Goal: Information Seeking & Learning: Learn about a topic

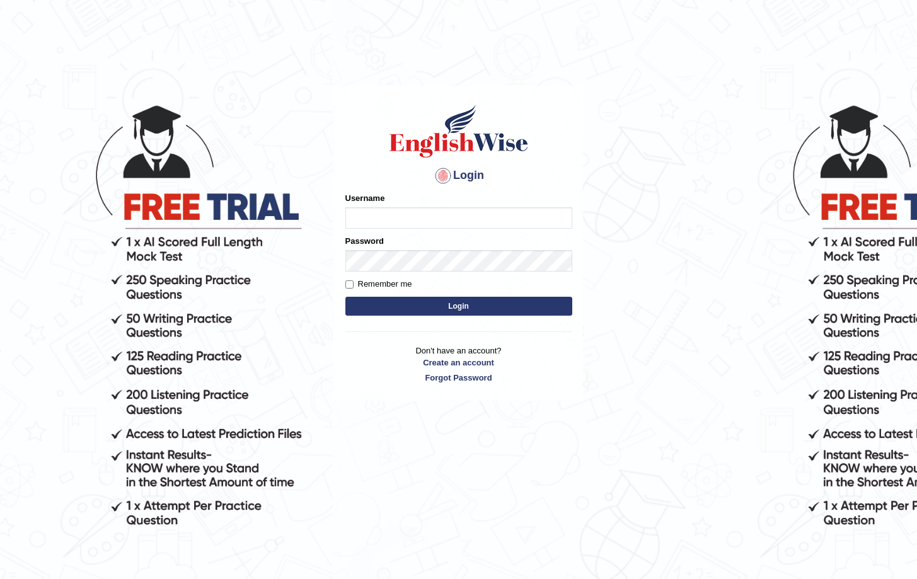
type input "Saliyam"
click at [490, 309] on button "Login" at bounding box center [458, 306] width 227 height 19
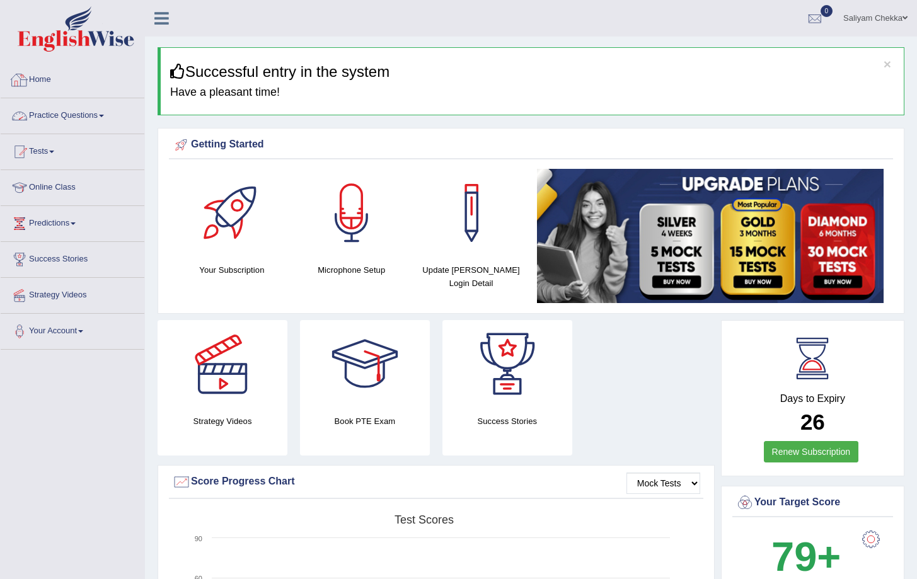
click at [42, 115] on link "Practice Questions" at bounding box center [73, 113] width 144 height 31
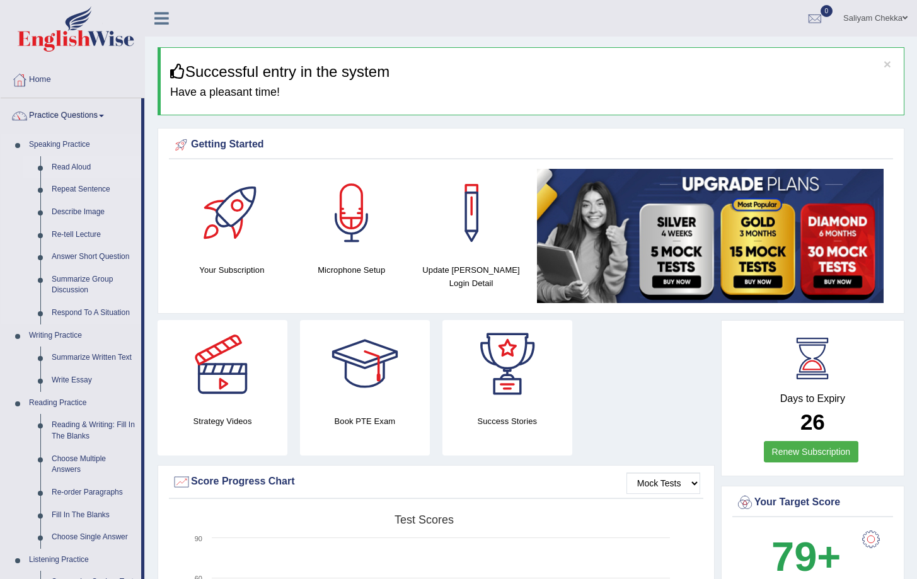
scroll to position [16, 0]
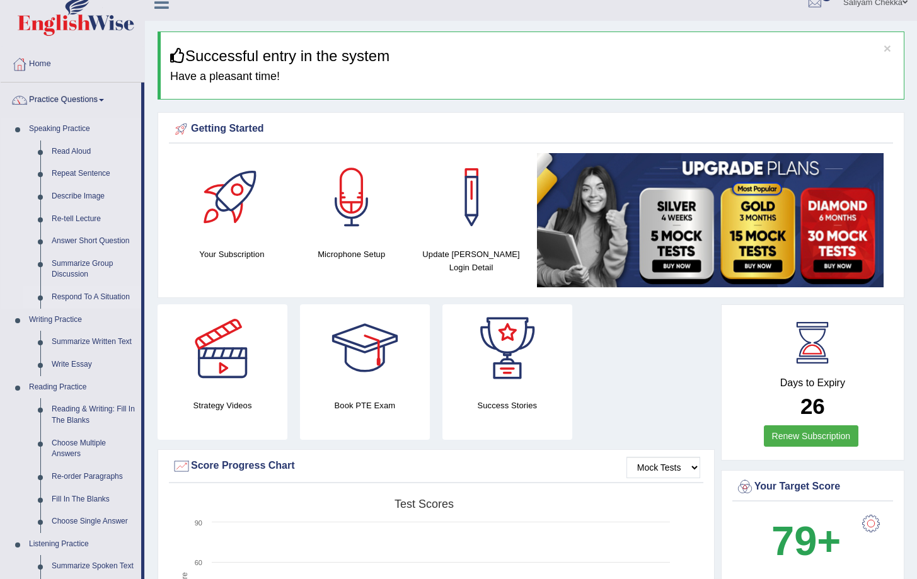
click at [86, 293] on link "Respond To A Situation" at bounding box center [93, 297] width 95 height 23
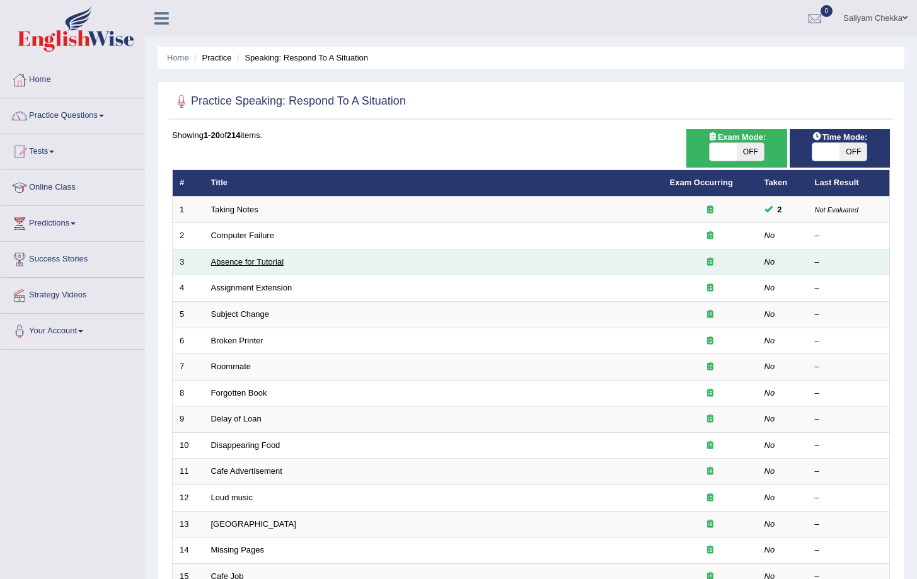
click at [260, 266] on link "Absence for Tutorial" at bounding box center [247, 261] width 73 height 9
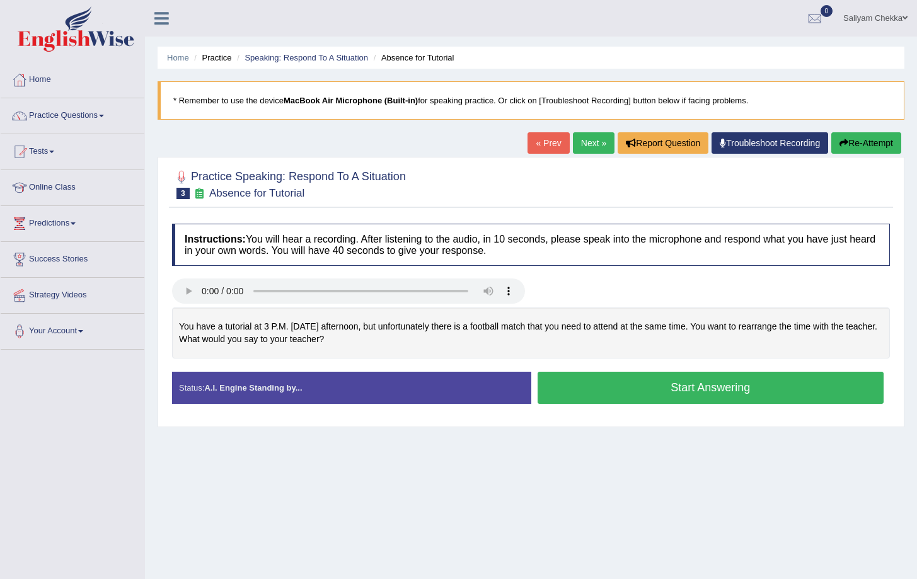
click at [664, 395] on button "Start Answering" at bounding box center [710, 388] width 346 height 32
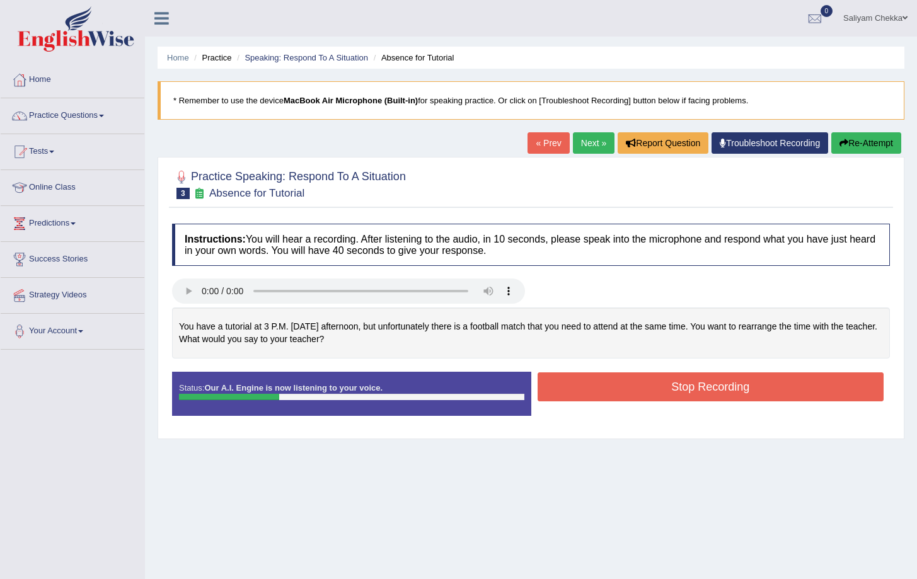
click at [663, 392] on button "Stop Recording" at bounding box center [710, 386] width 346 height 29
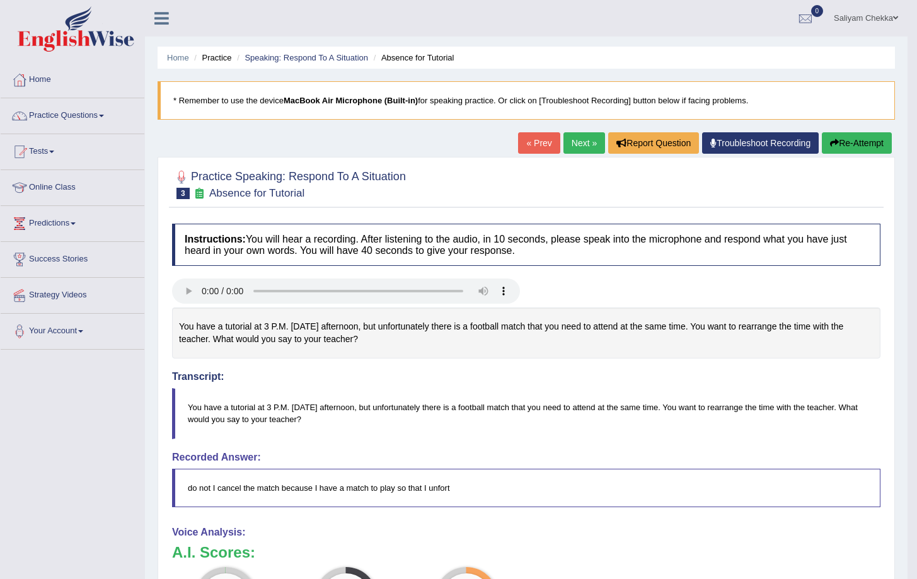
click at [866, 127] on div "Home Practice Speaking: Respond To A Situation Absence for Tutorial * Remember …" at bounding box center [526, 426] width 762 height 852
click at [852, 144] on button "Re-Attempt" at bounding box center [856, 142] width 70 height 21
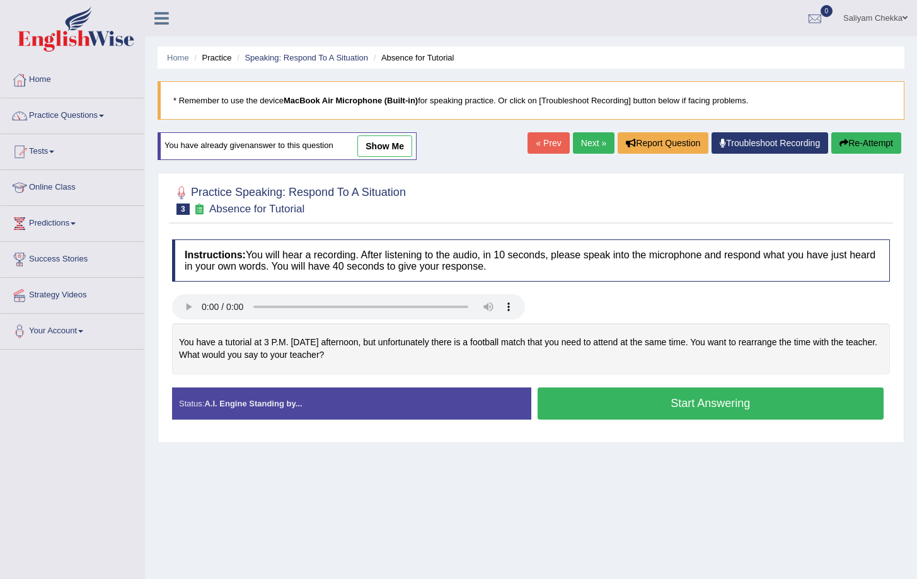
click at [702, 409] on button "Start Answering" at bounding box center [710, 403] width 346 height 32
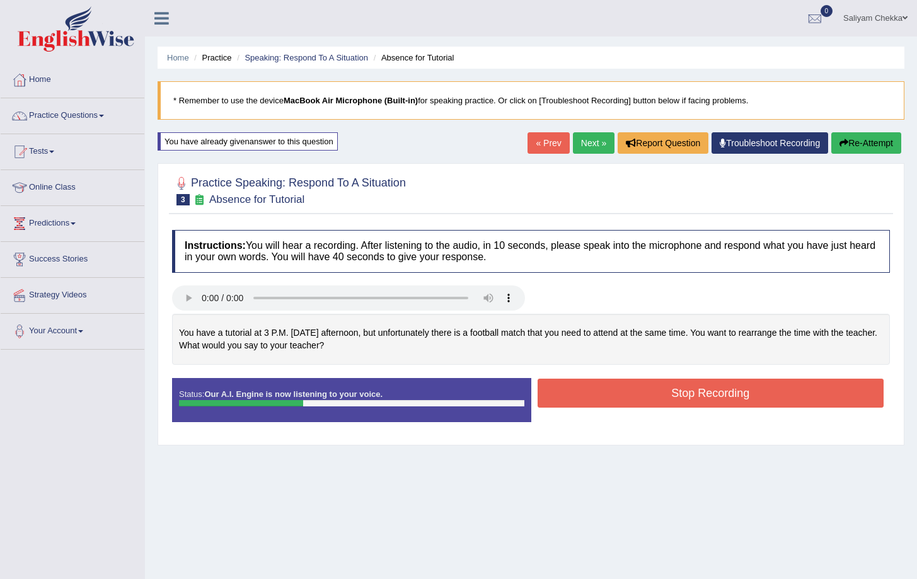
click at [676, 404] on button "Stop Recording" at bounding box center [710, 393] width 346 height 29
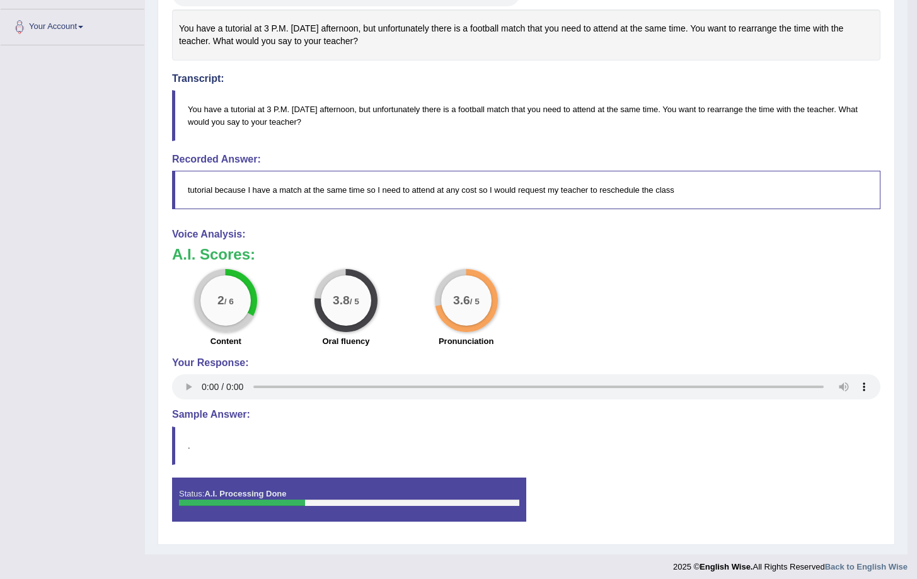
scroll to position [294, 0]
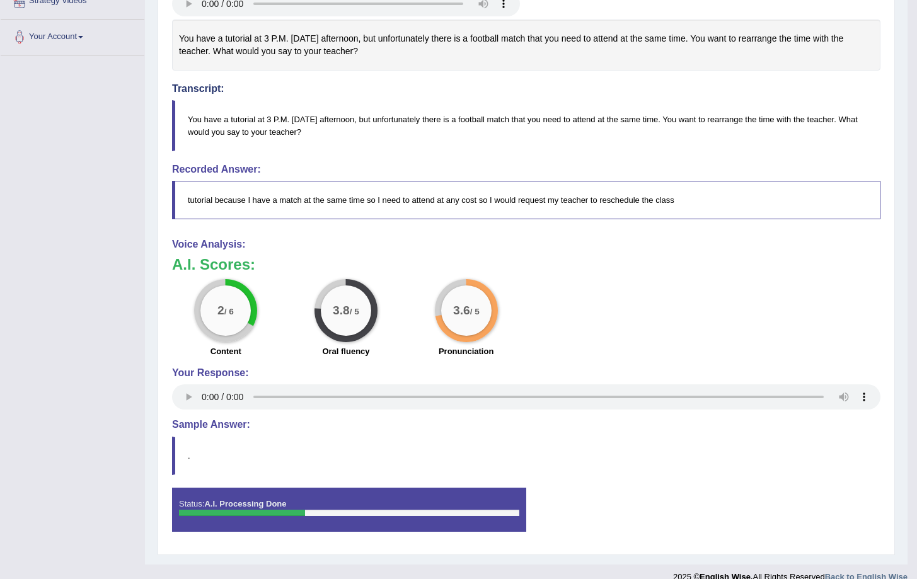
drag, startPoint x: 187, startPoint y: 115, endPoint x: 326, endPoint y: 129, distance: 140.0
click at [326, 129] on blockquote "You have a tutorial at 3 P.M. on Monday afternoon, but unfortunately there is a…" at bounding box center [526, 125] width 708 height 50
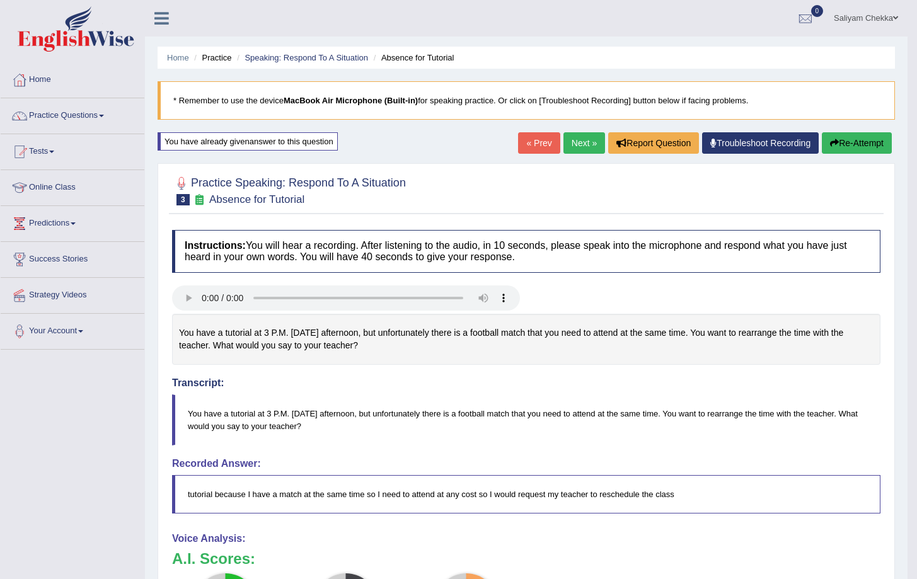
drag, startPoint x: 177, startPoint y: 326, endPoint x: 352, endPoint y: 346, distance: 176.3
click at [352, 346] on div "You have a tutorial at 3 P.M. on Monday afternoon, but unfortunately there is a…" at bounding box center [526, 339] width 708 height 51
drag, startPoint x: 370, startPoint y: 346, endPoint x: 249, endPoint y: 312, distance: 125.5
click at [216, 343] on div "You have a tutorial at 3 P.M. on Monday afternoon, but unfortunately there is a…" at bounding box center [526, 339] width 708 height 51
click at [842, 144] on button "Re-Attempt" at bounding box center [856, 142] width 70 height 21
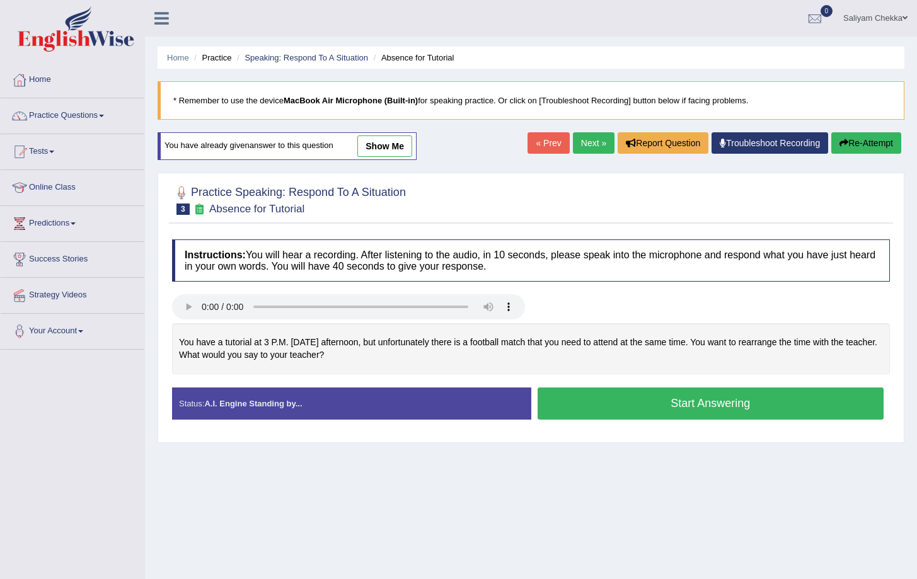
click at [706, 397] on button "Start Answering" at bounding box center [710, 403] width 346 height 32
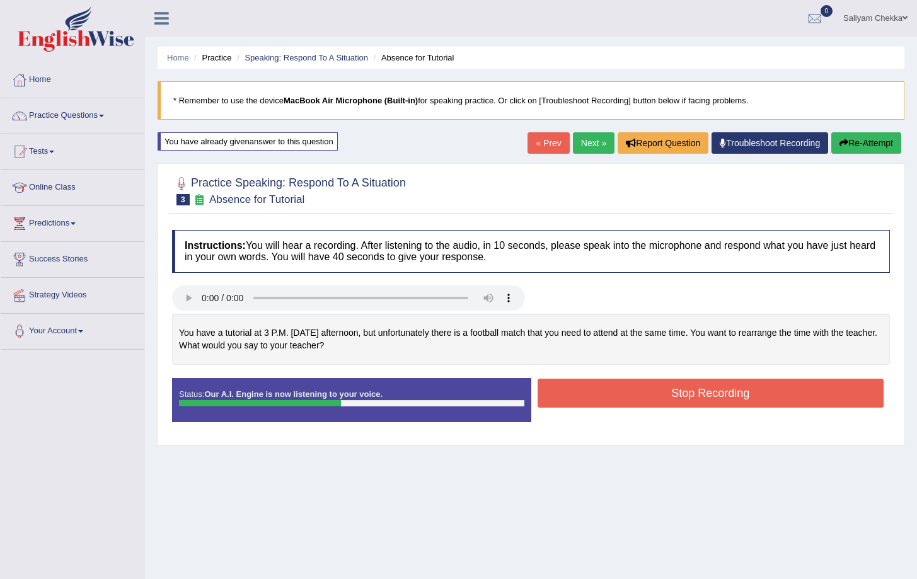
click at [705, 401] on button "Stop Recording" at bounding box center [710, 393] width 346 height 29
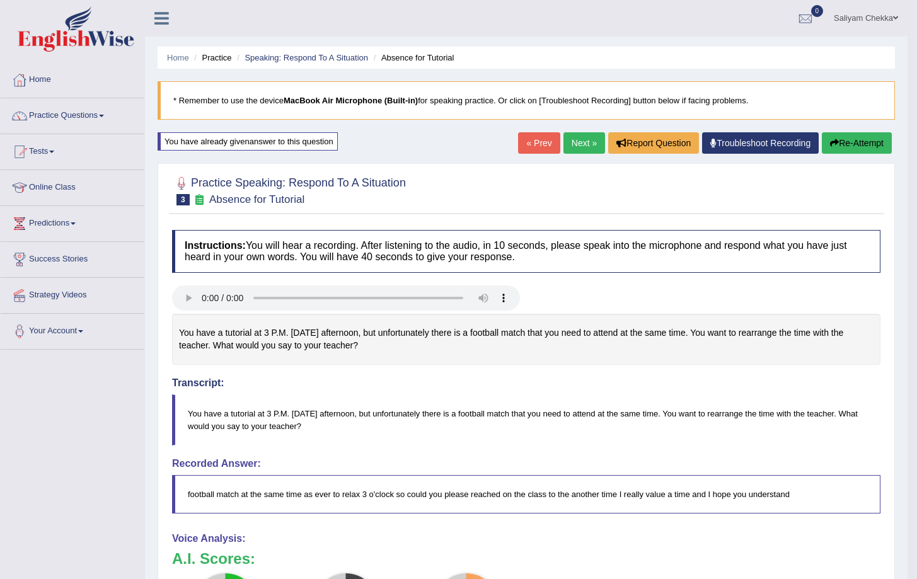
click at [848, 140] on button "Re-Attempt" at bounding box center [856, 142] width 70 height 21
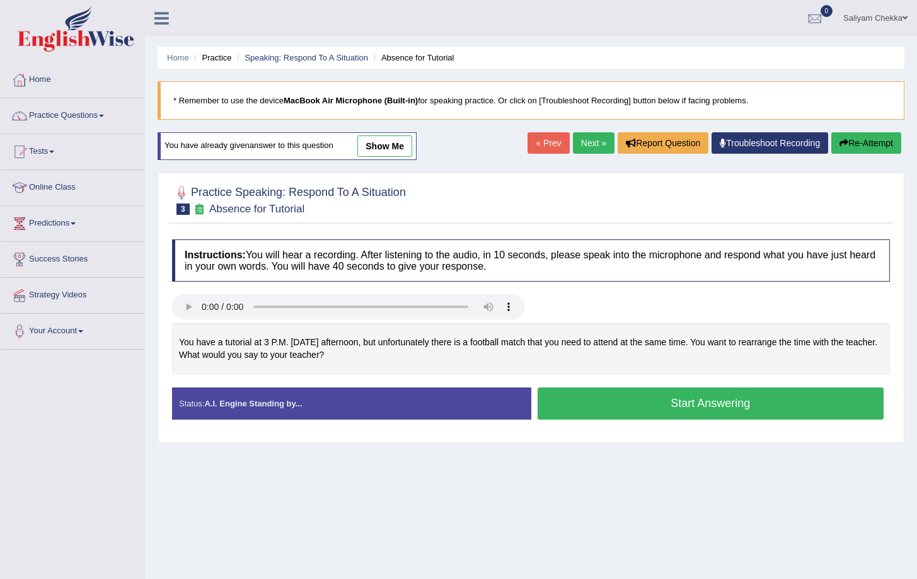
click at [699, 411] on button "Start Answering" at bounding box center [710, 403] width 346 height 32
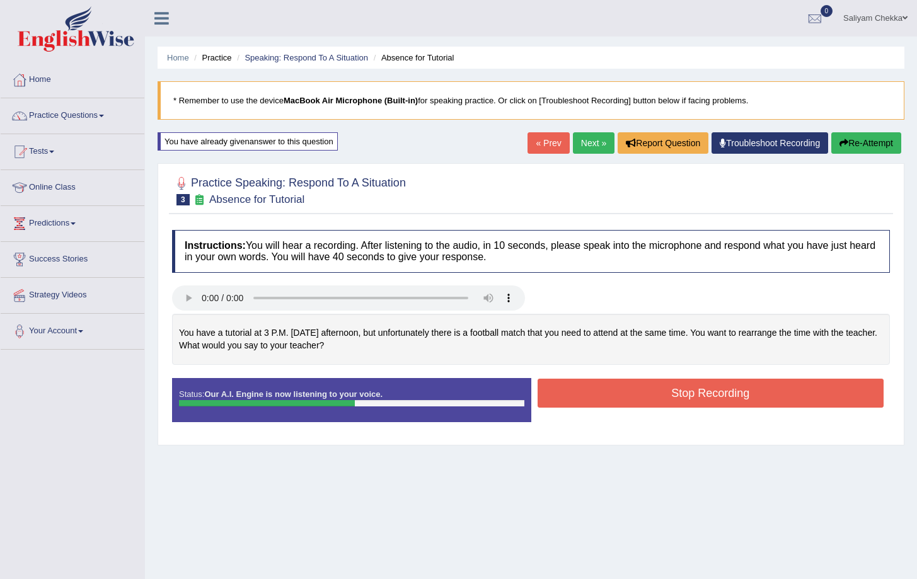
click at [785, 394] on button "Stop Recording" at bounding box center [710, 393] width 346 height 29
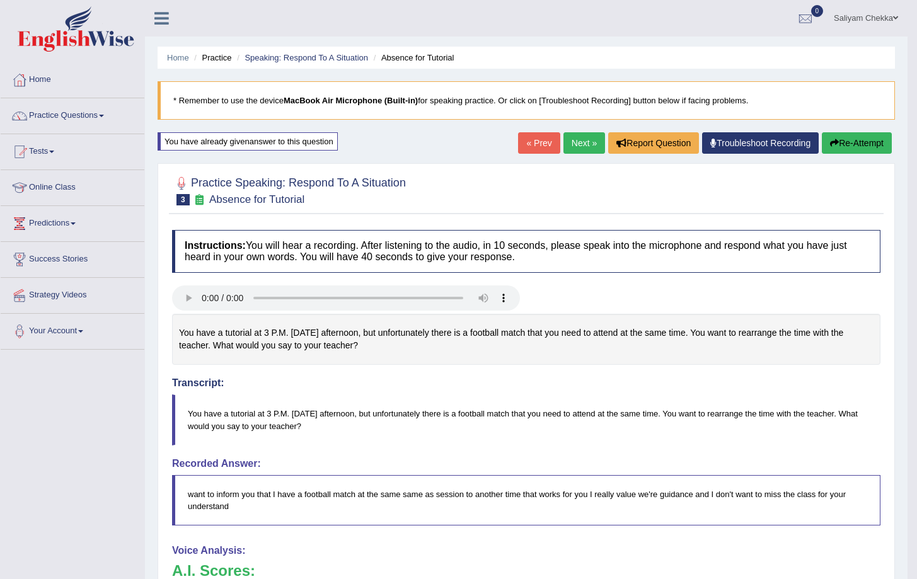
click at [563, 144] on link "Next »" at bounding box center [584, 142] width 42 height 21
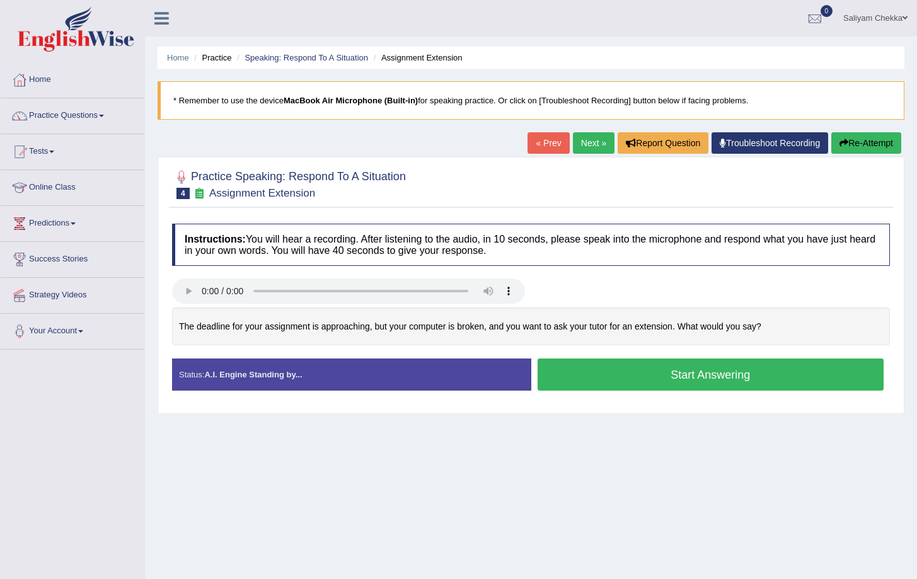
click at [672, 370] on button "Start Answering" at bounding box center [710, 374] width 346 height 32
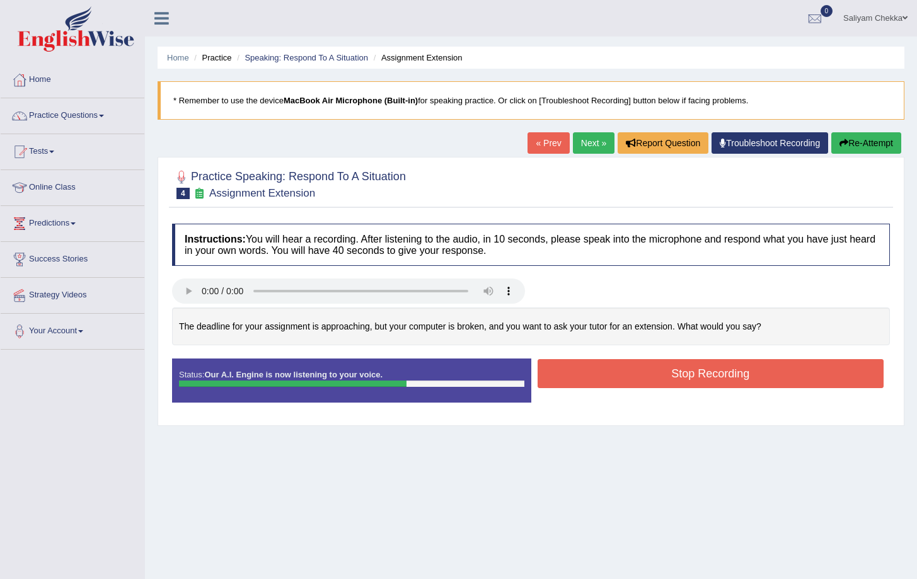
click at [663, 357] on div "Created with Highcharts 7.1.2 Too low Too high Time Pitch meter: 0 5 10 15 20 2…" at bounding box center [531, 333] width 730 height 52
click at [660, 368] on button "Stop Recording" at bounding box center [710, 373] width 346 height 29
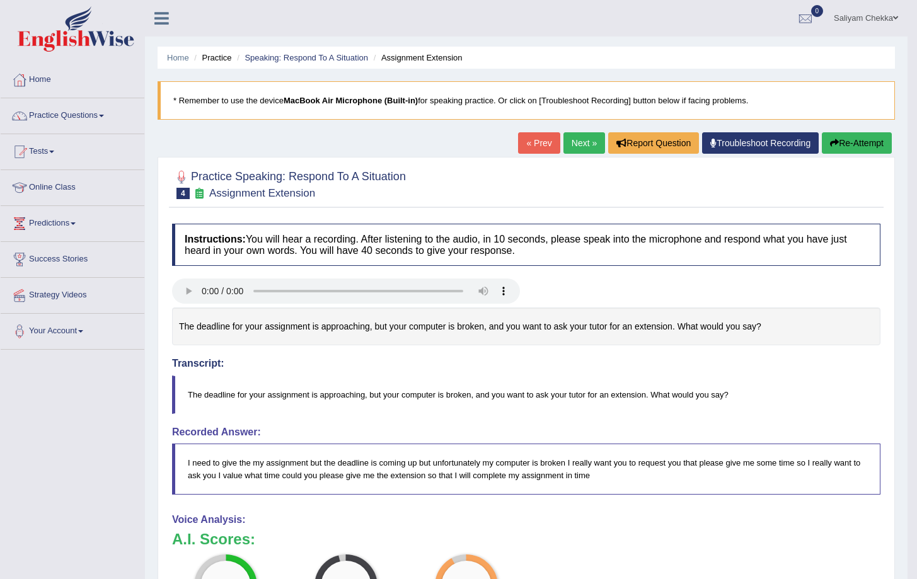
click at [571, 142] on link "Next »" at bounding box center [584, 142] width 42 height 21
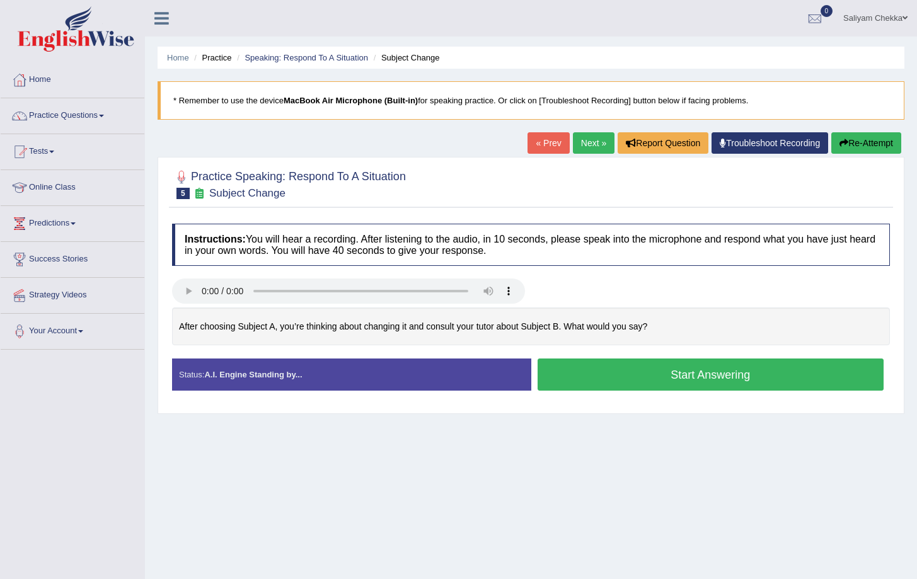
click at [664, 376] on button "Start Answering" at bounding box center [710, 374] width 346 height 32
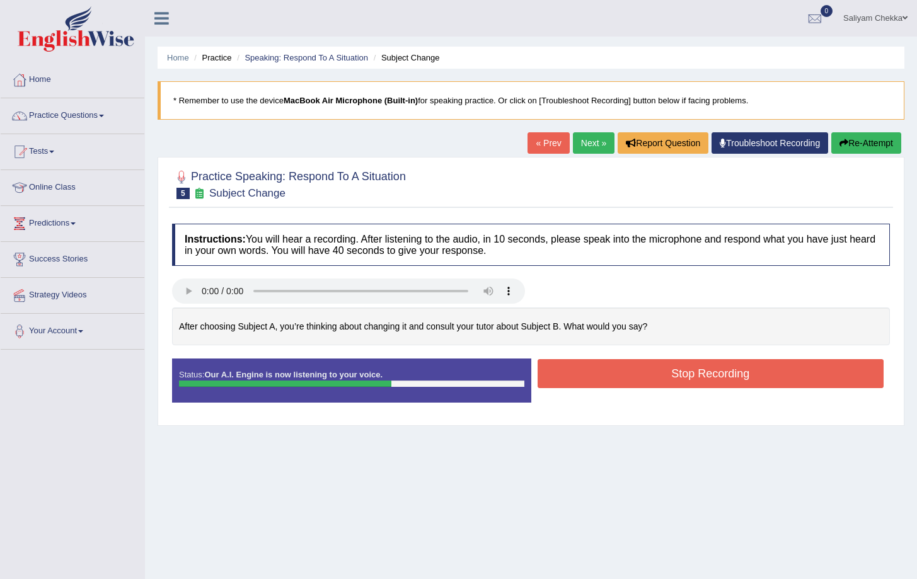
click at [672, 367] on button "Stop Recording" at bounding box center [710, 373] width 346 height 29
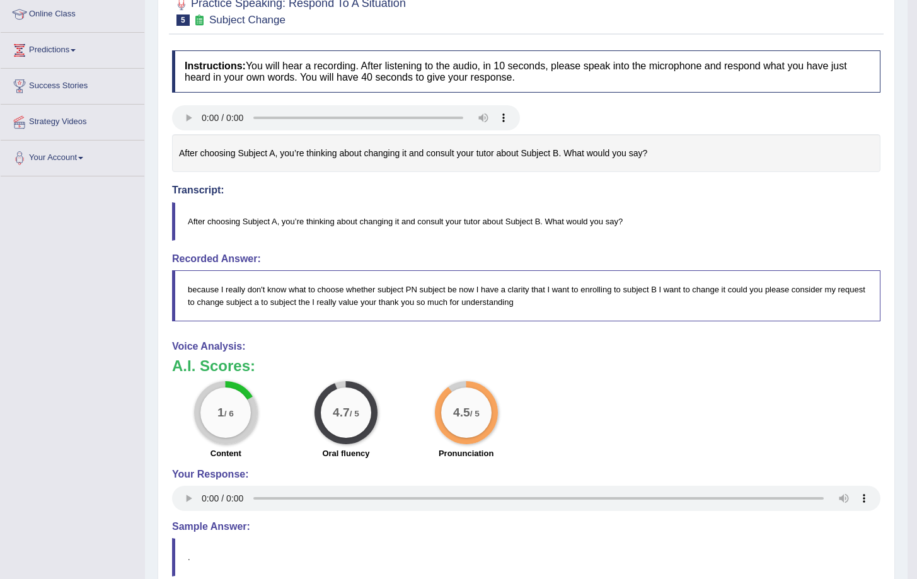
scroll to position [292, 0]
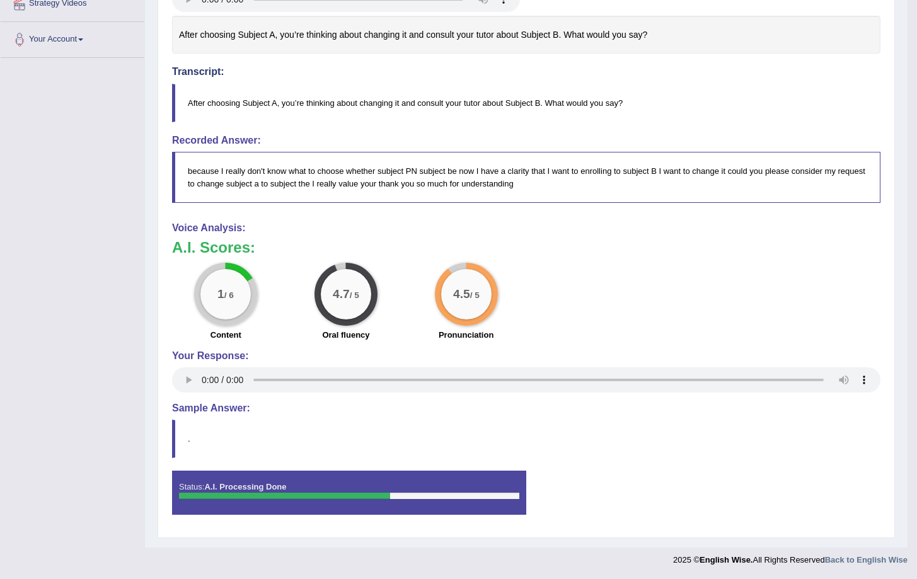
click at [242, 327] on div "1 / 6 Content" at bounding box center [226, 303] width 120 height 81
click at [240, 324] on div "1 / 6 Content" at bounding box center [226, 303] width 120 height 81
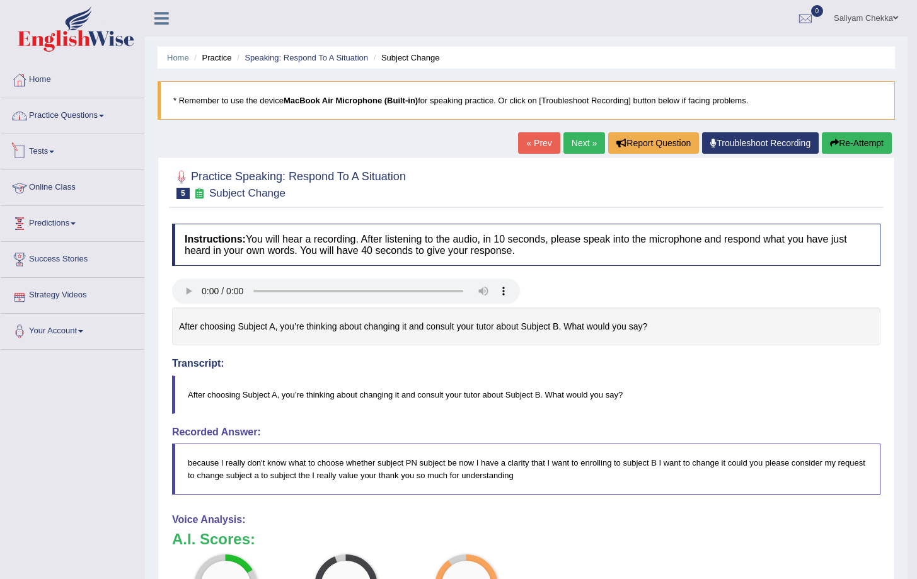
click at [86, 117] on link "Practice Questions" at bounding box center [73, 113] width 144 height 31
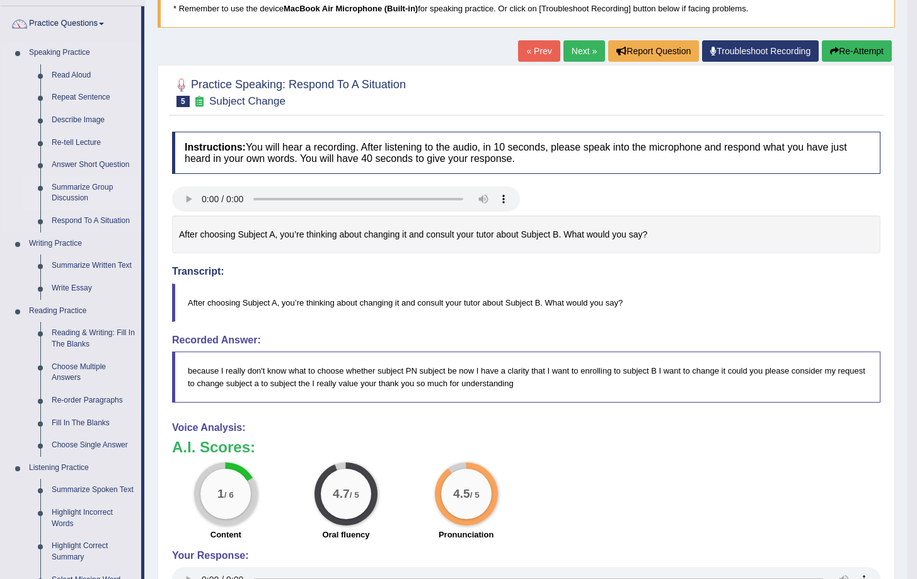
scroll to position [89, 0]
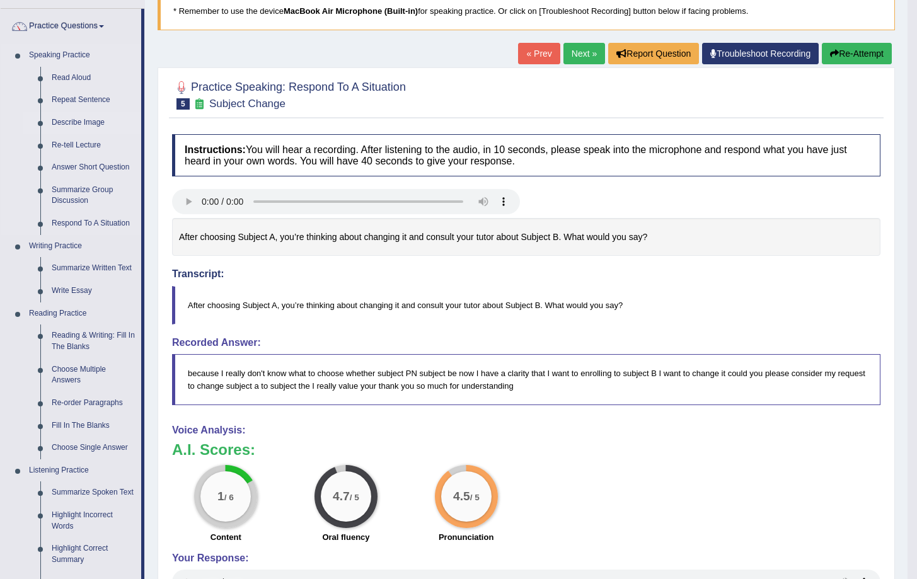
click at [79, 116] on link "Describe Image" at bounding box center [93, 123] width 95 height 23
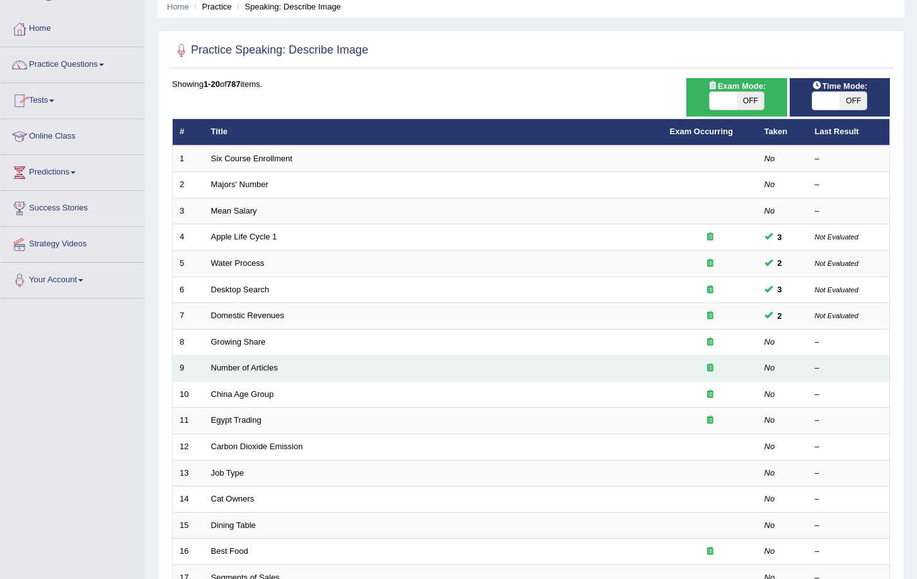
scroll to position [62, 0]
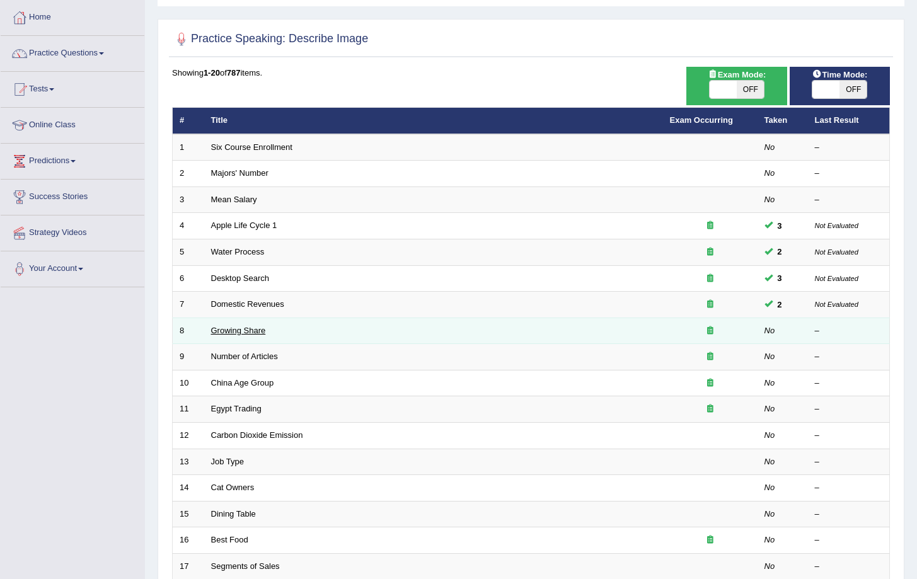
click at [245, 333] on link "Growing Share" at bounding box center [238, 330] width 55 height 9
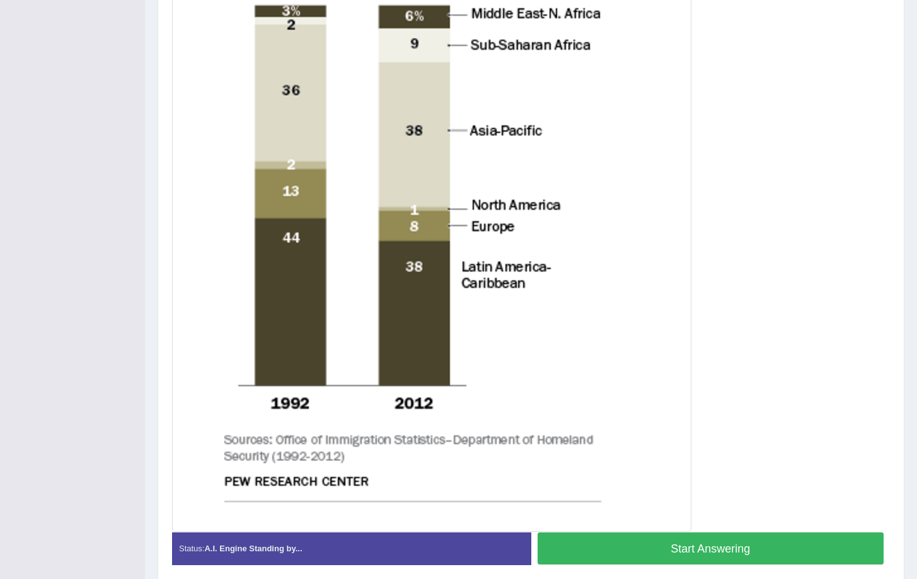
scroll to position [469, 0]
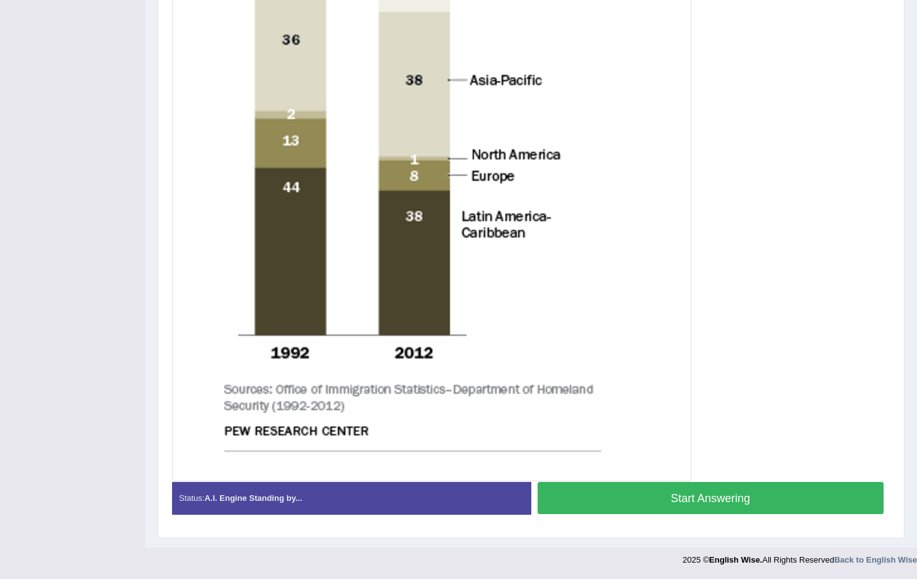
click at [721, 497] on button "Start Answering" at bounding box center [710, 498] width 346 height 32
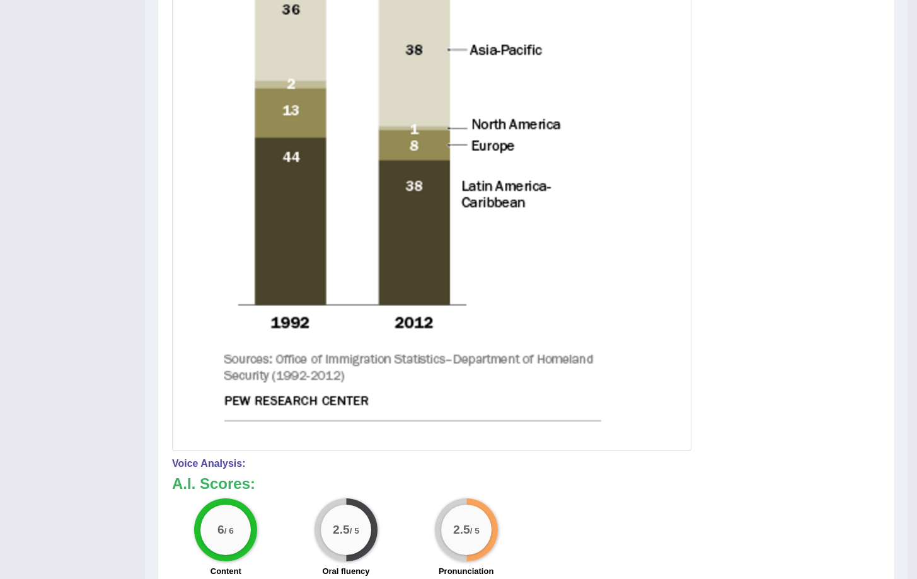
scroll to position [0, 0]
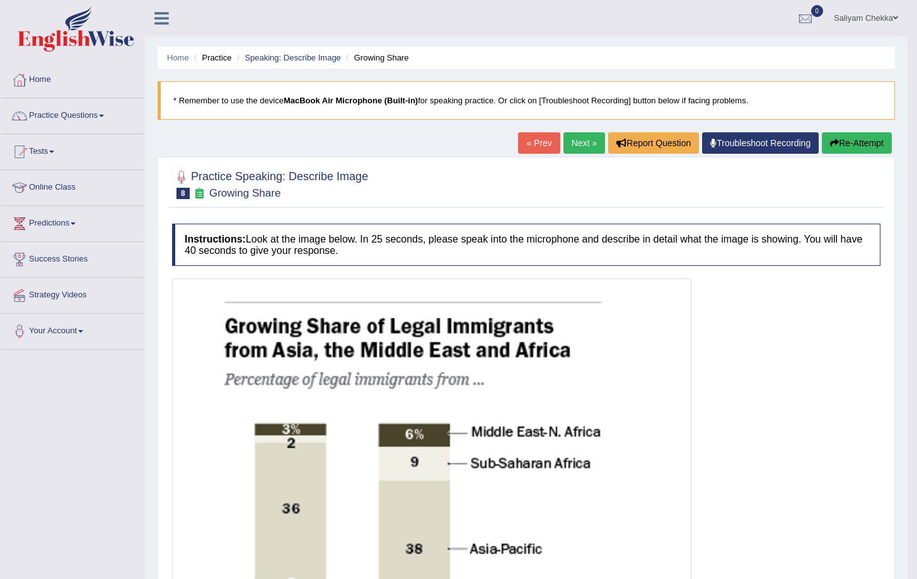
click at [854, 139] on button "Re-Attempt" at bounding box center [856, 142] width 70 height 21
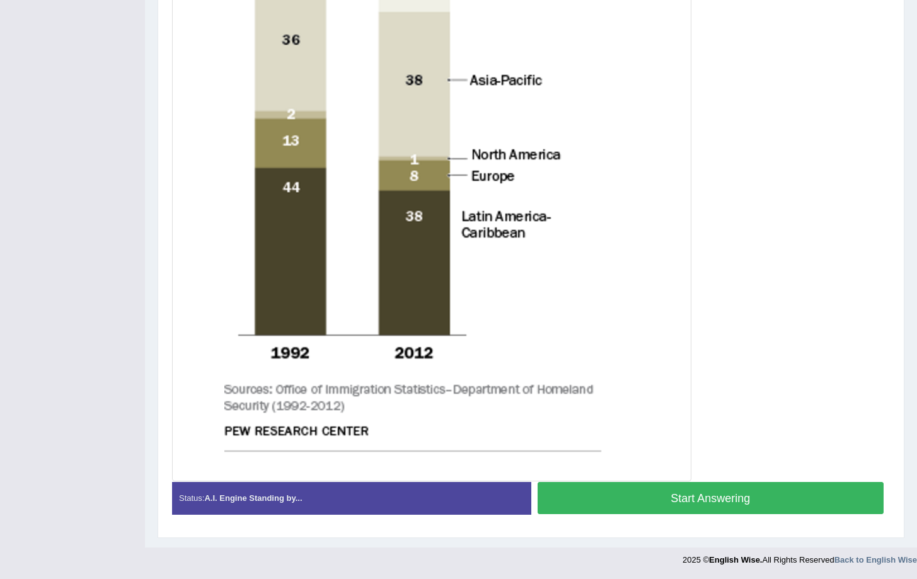
click at [653, 507] on button "Start Answering" at bounding box center [710, 498] width 346 height 32
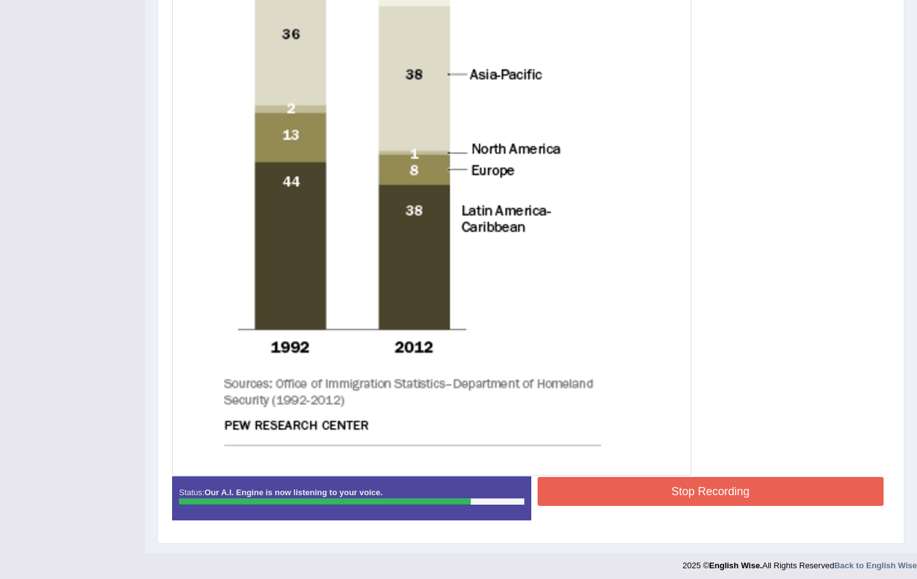
scroll to position [487, 0]
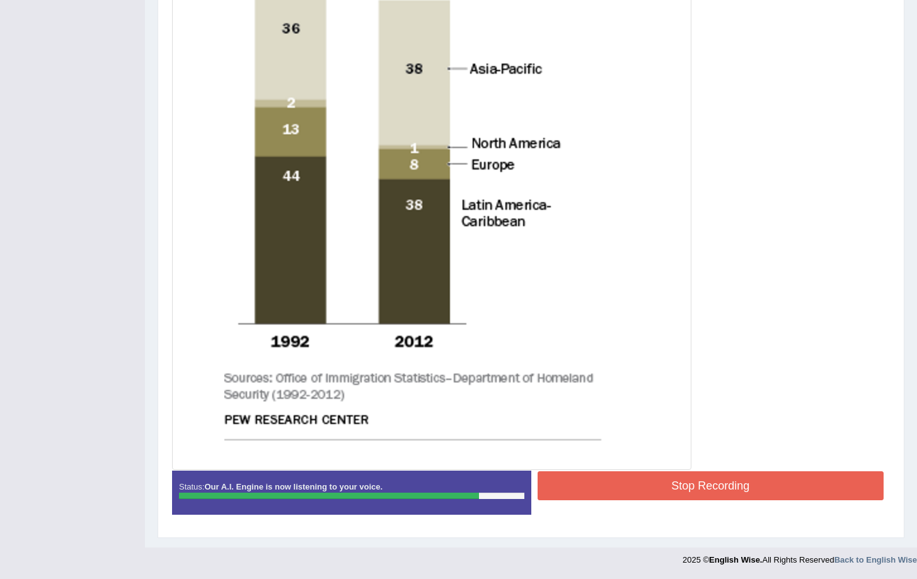
click at [658, 471] on button "Stop Recording" at bounding box center [710, 485] width 346 height 29
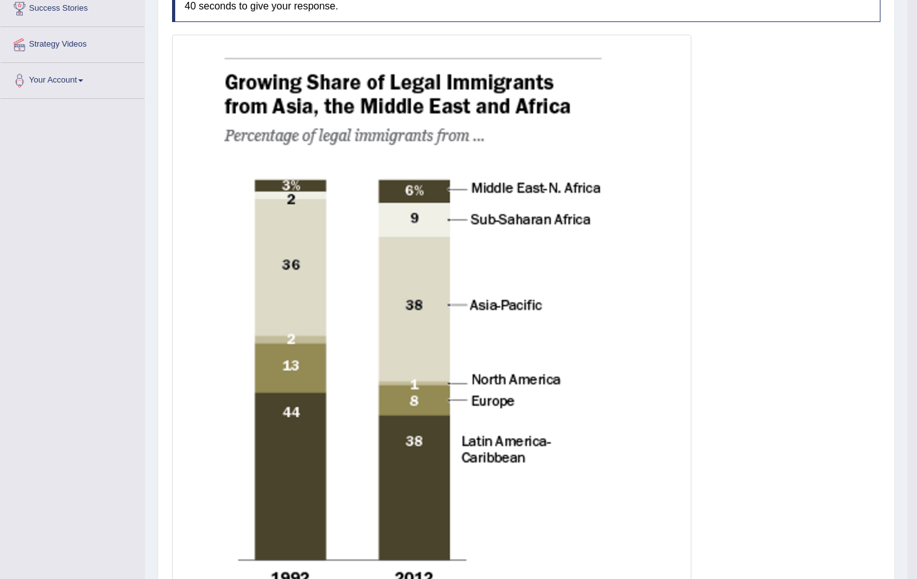
scroll to position [0, 0]
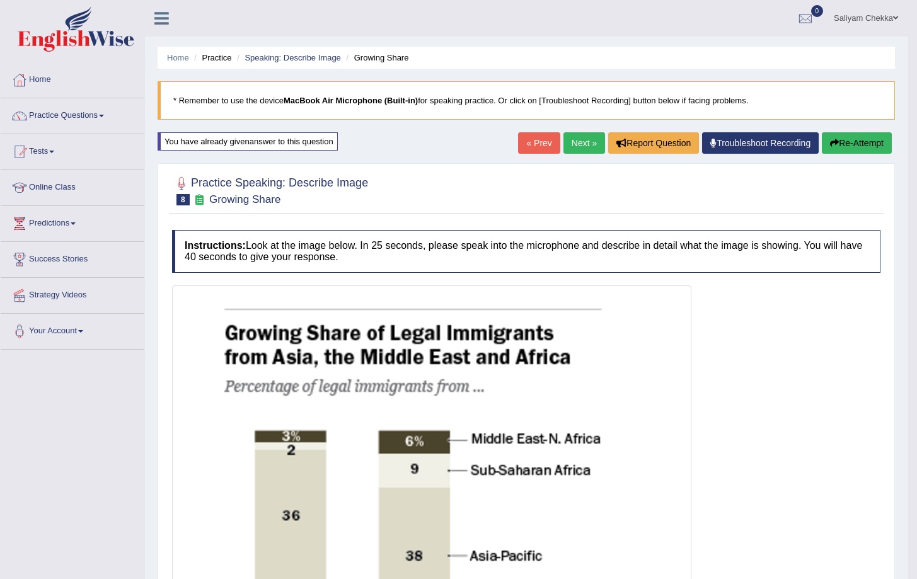
click at [571, 139] on link "Next »" at bounding box center [584, 142] width 42 height 21
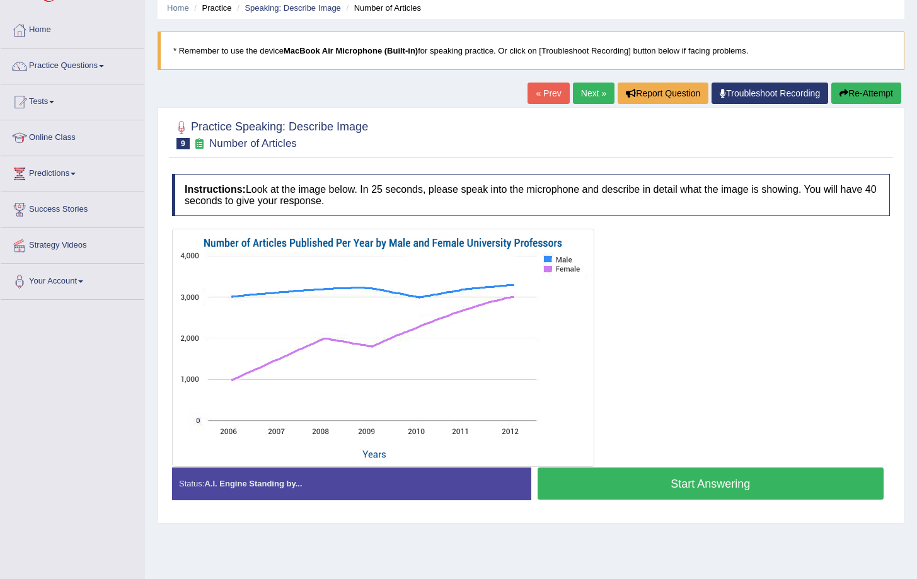
scroll to position [83, 0]
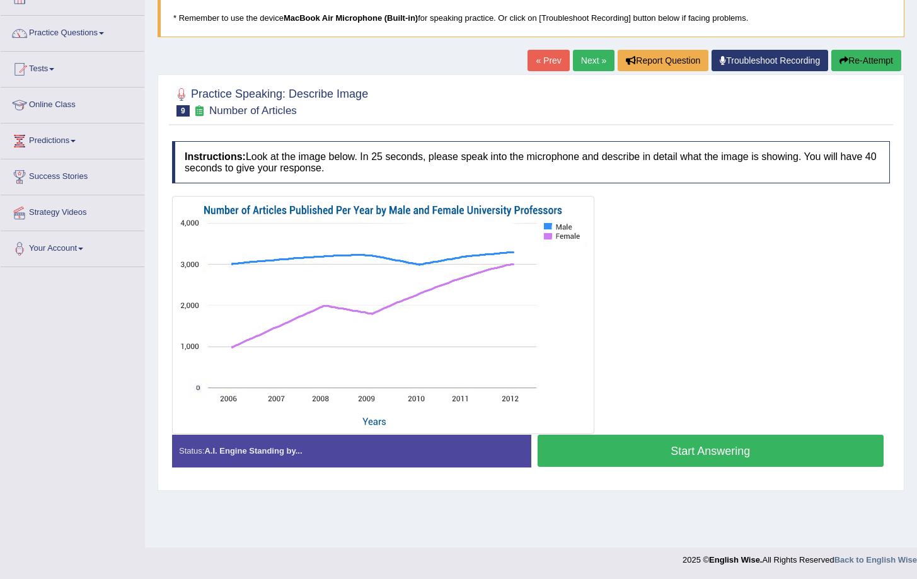
drag, startPoint x: 652, startPoint y: 445, endPoint x: 653, endPoint y: 432, distance: 13.9
click at [652, 445] on button "Start Answering" at bounding box center [710, 451] width 346 height 32
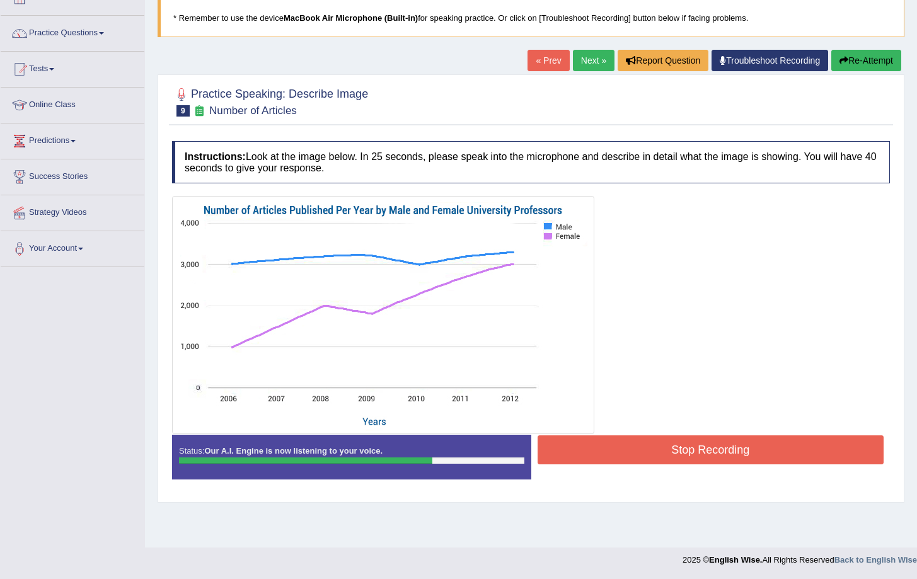
click at [690, 455] on button "Stop Recording" at bounding box center [710, 449] width 346 height 29
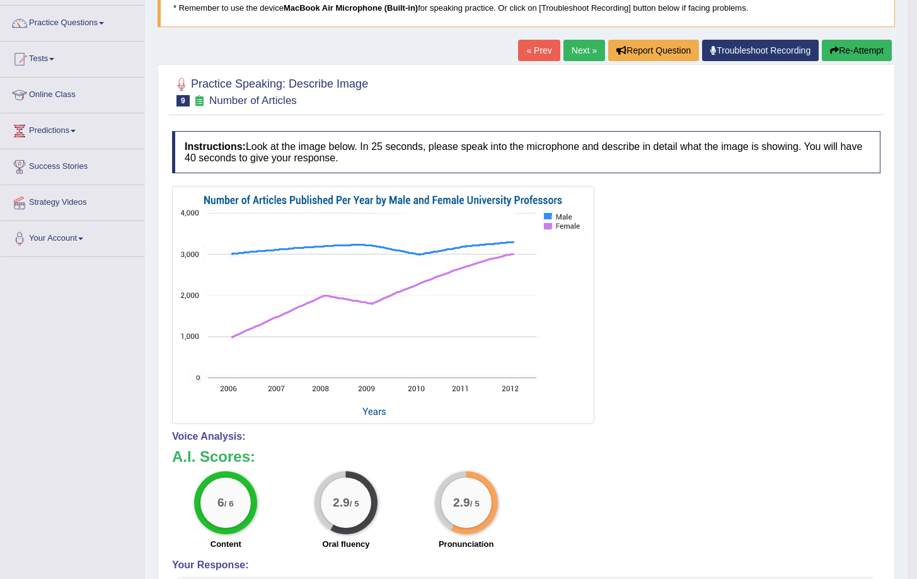
scroll to position [0, 0]
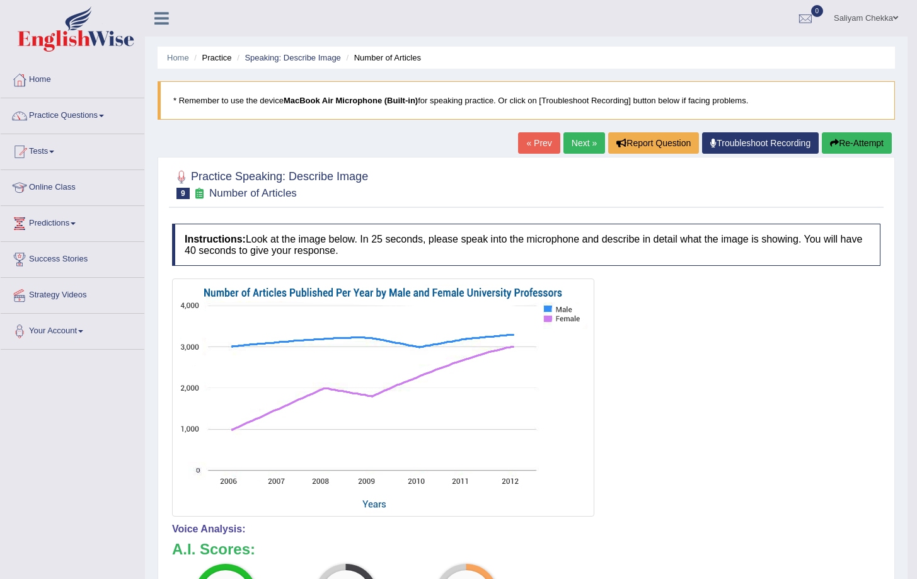
click at [852, 141] on button "Re-Attempt" at bounding box center [856, 142] width 70 height 21
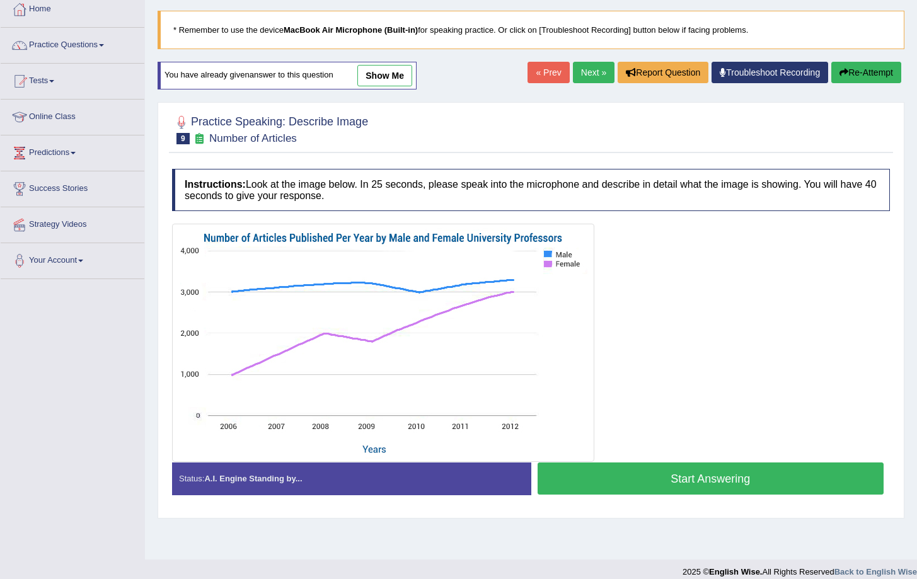
scroll to position [83, 0]
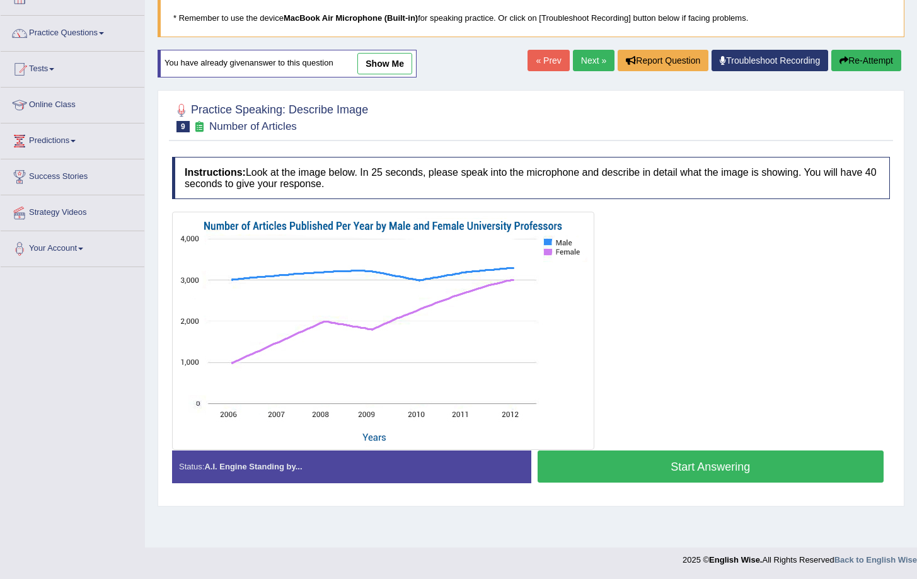
click at [670, 466] on button "Start Answering" at bounding box center [710, 466] width 346 height 32
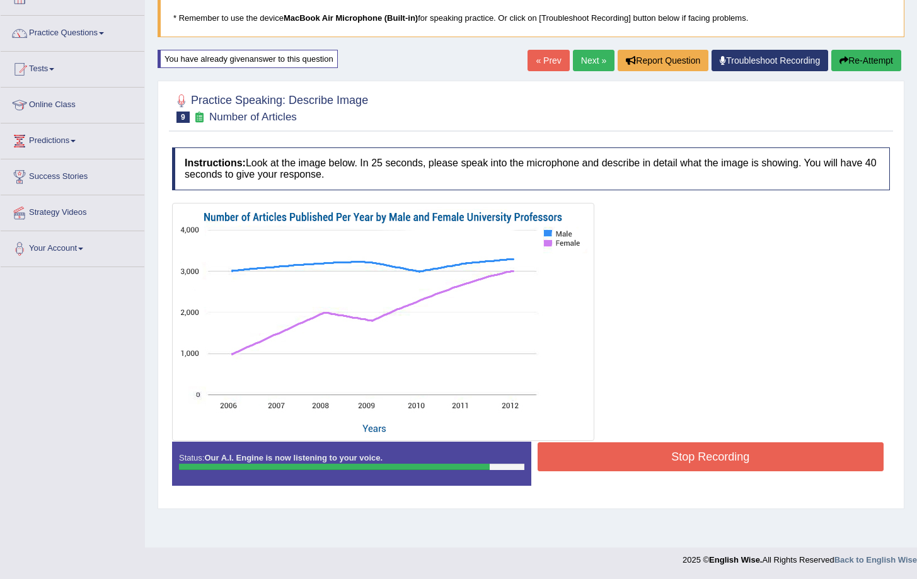
click at [704, 455] on button "Stop Recording" at bounding box center [710, 456] width 346 height 29
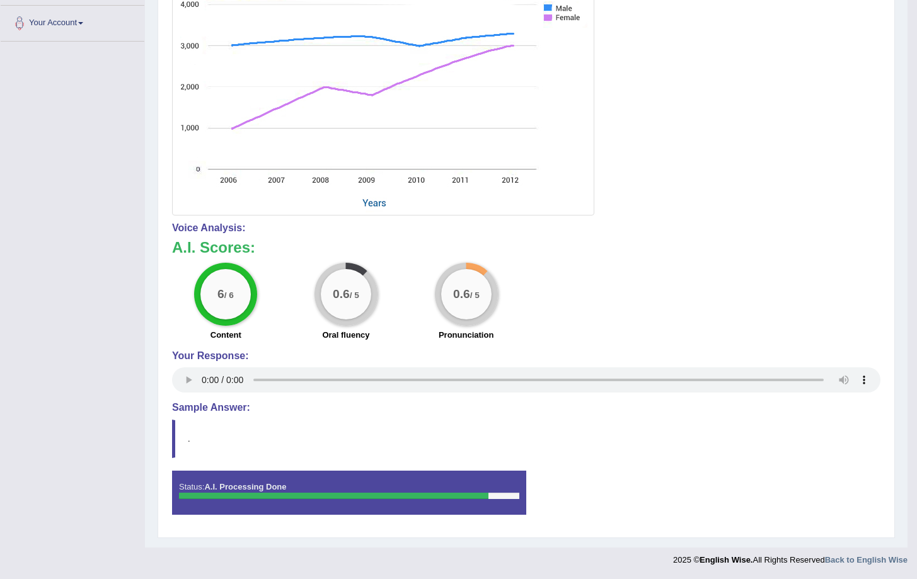
scroll to position [0, 0]
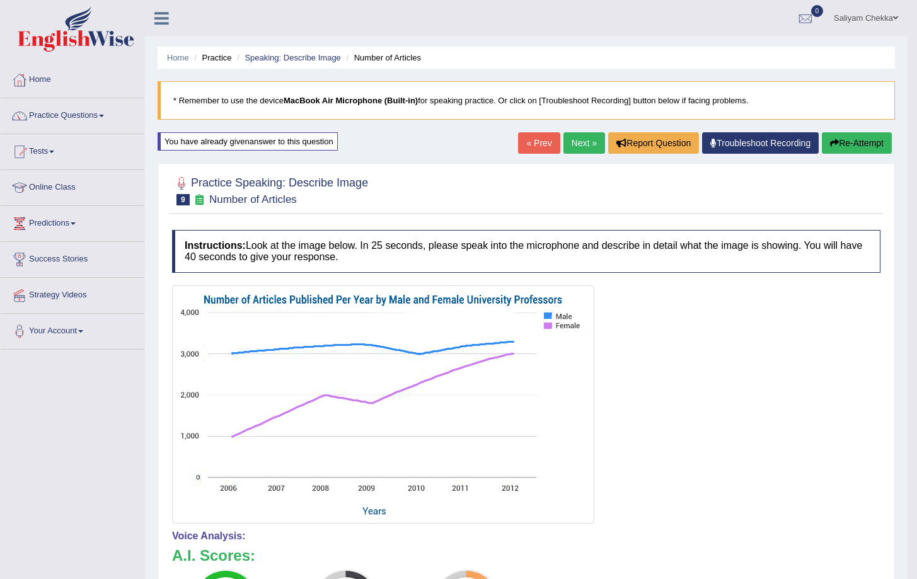
click at [845, 136] on button "Re-Attempt" at bounding box center [856, 142] width 70 height 21
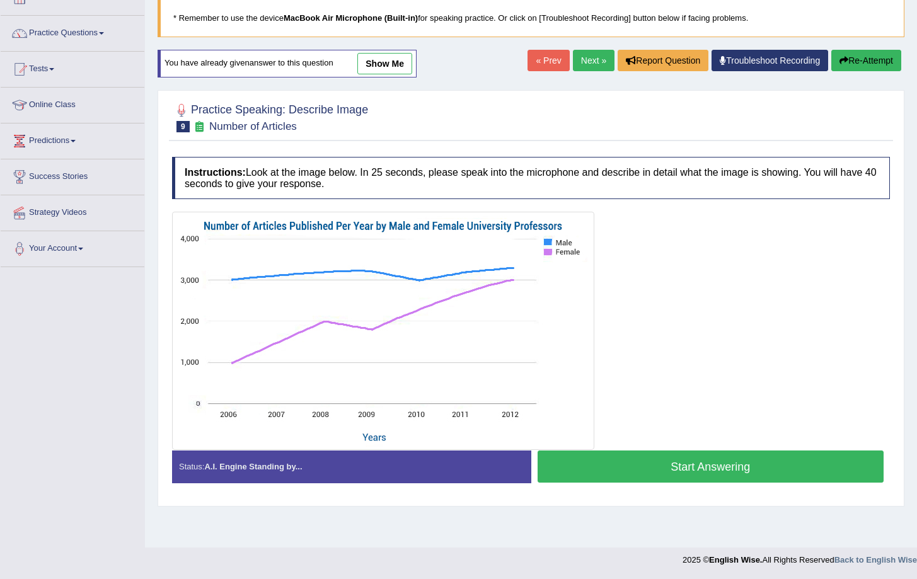
click at [694, 464] on button "Start Answering" at bounding box center [710, 466] width 346 height 32
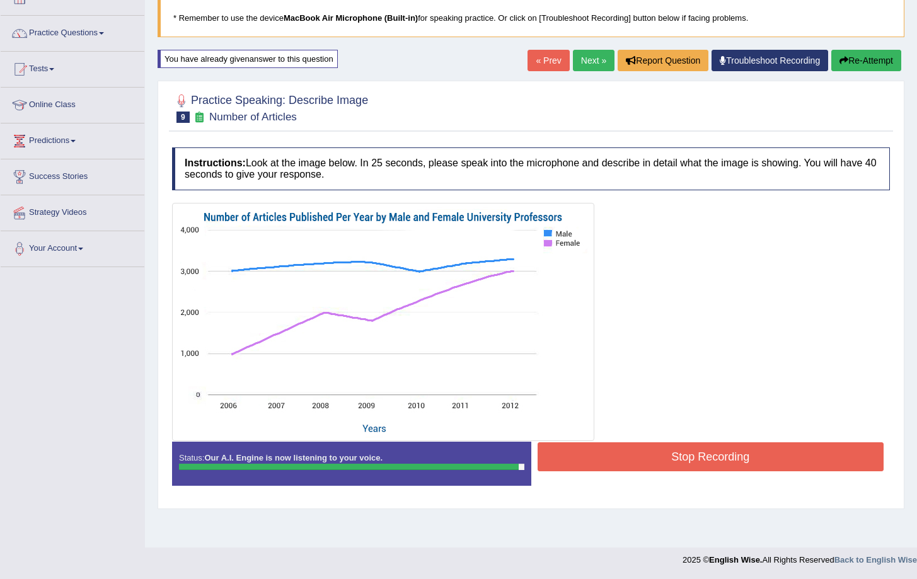
click at [788, 476] on div "Status: Our A.I. Engine is now listening to your voice. Start Answering Stop Re…" at bounding box center [531, 470] width 718 height 57
click at [779, 462] on button "Stop Recording" at bounding box center [710, 456] width 346 height 29
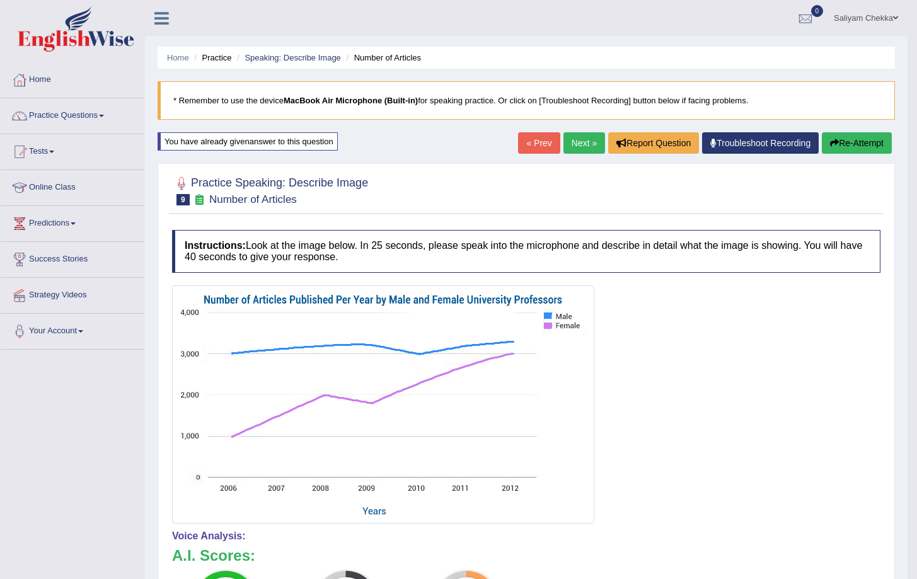
click at [573, 147] on link "Next »" at bounding box center [584, 142] width 42 height 21
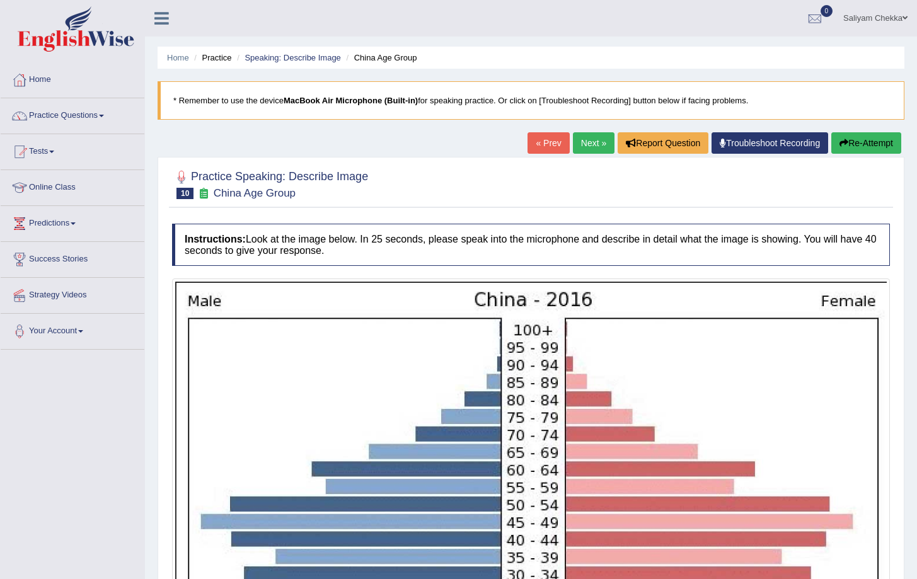
click at [573, 142] on link "Next »" at bounding box center [594, 142] width 42 height 21
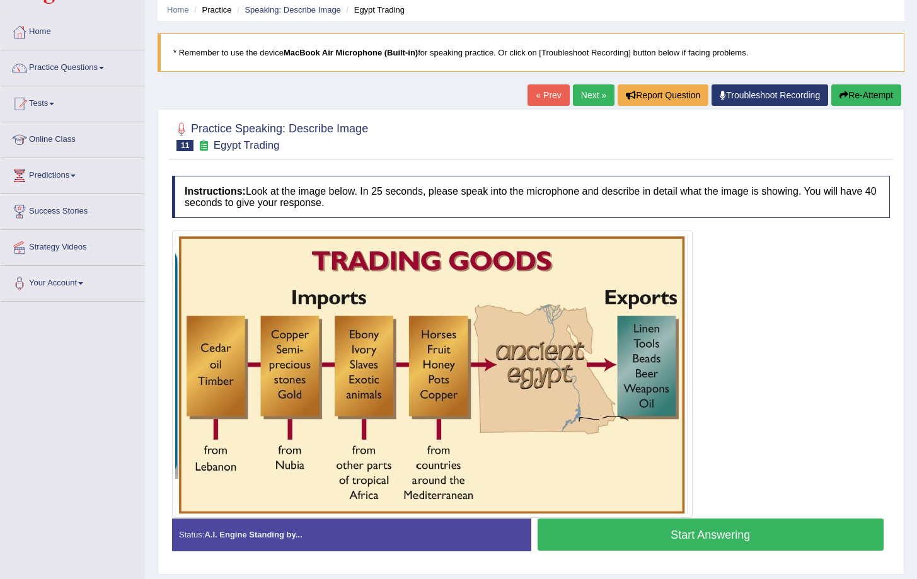
scroll to position [84, 0]
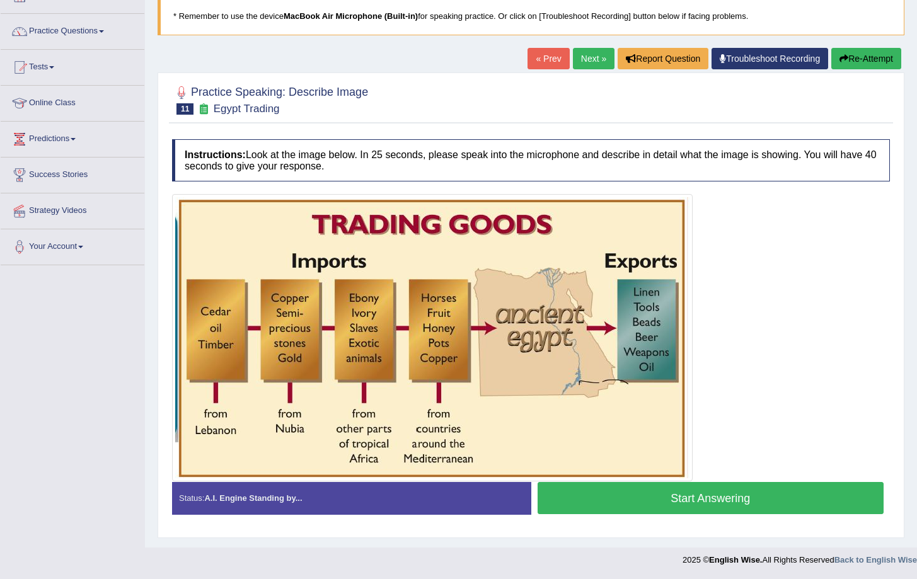
click at [736, 503] on button "Start Answering" at bounding box center [710, 498] width 346 height 32
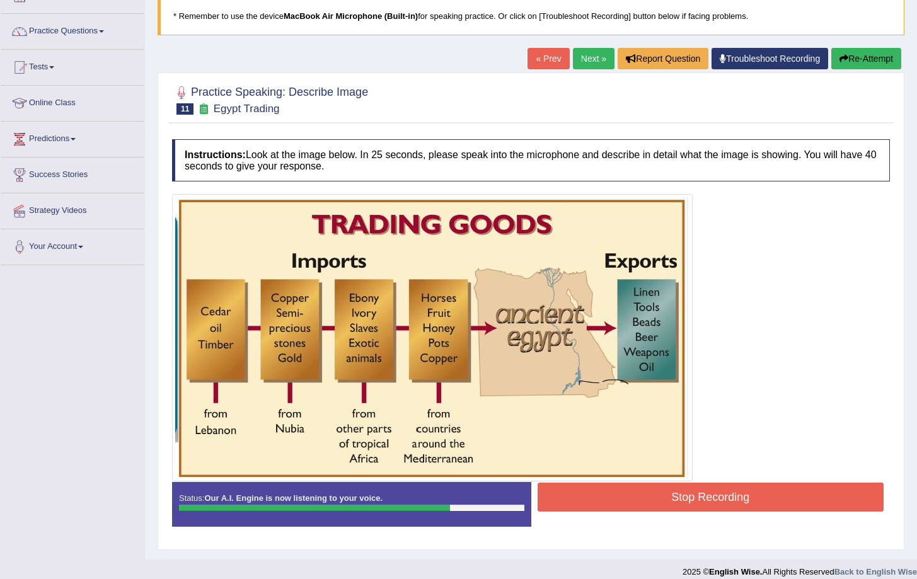
click at [717, 500] on button "Stop Recording" at bounding box center [710, 497] width 346 height 29
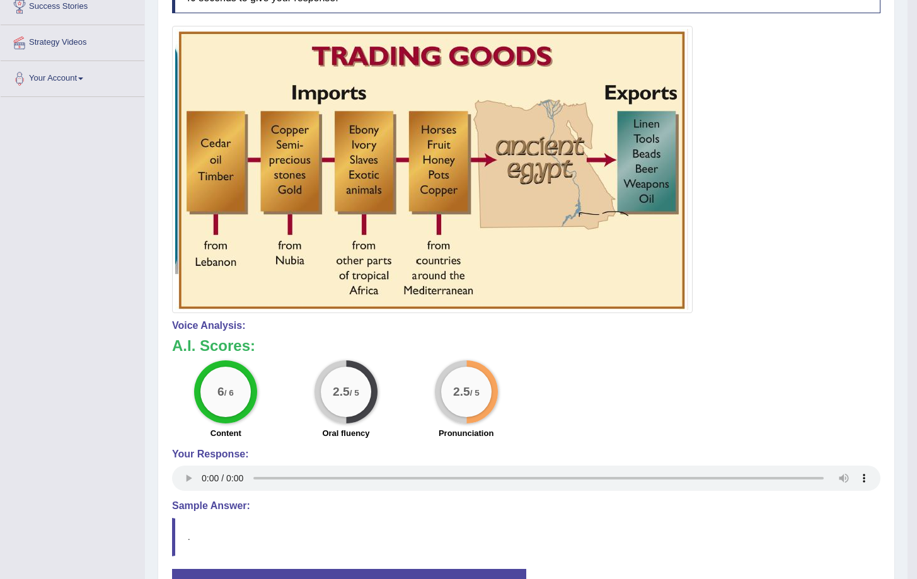
scroll to position [0, 0]
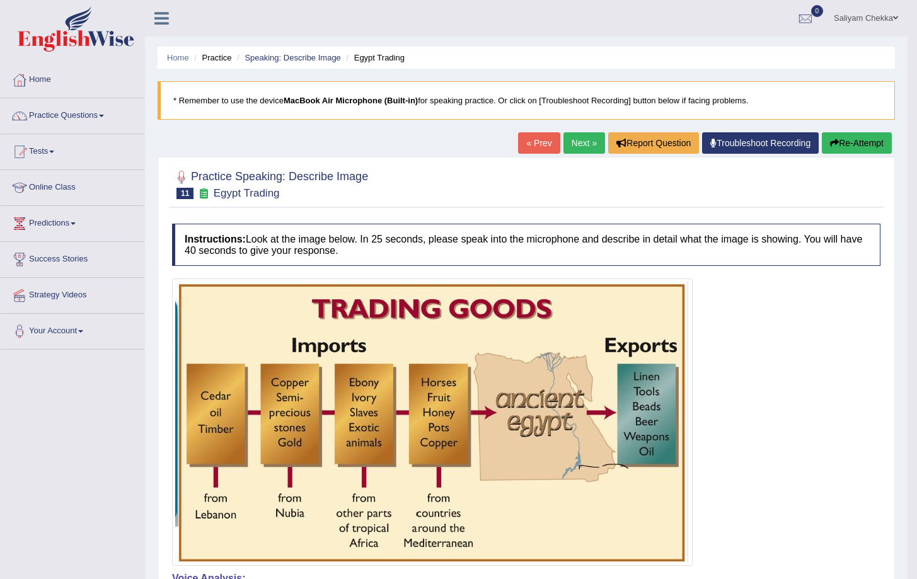
click at [568, 141] on link "Next »" at bounding box center [584, 142] width 42 height 21
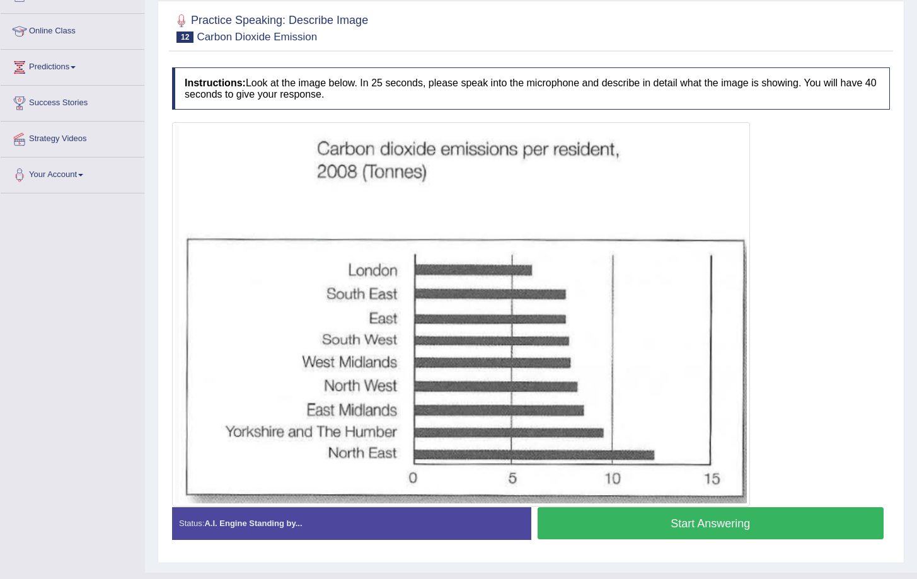
scroll to position [181, 0]
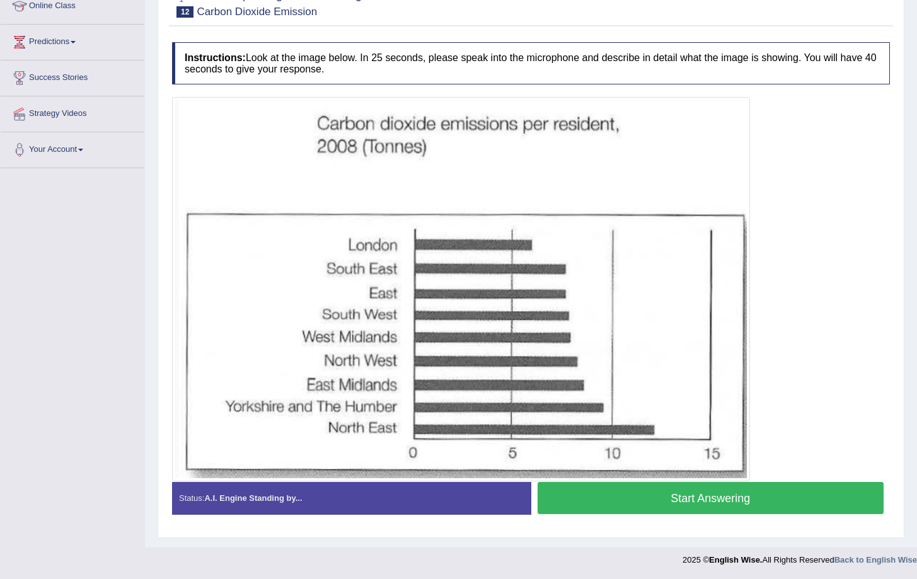
click at [689, 504] on button "Start Answering" at bounding box center [710, 498] width 346 height 32
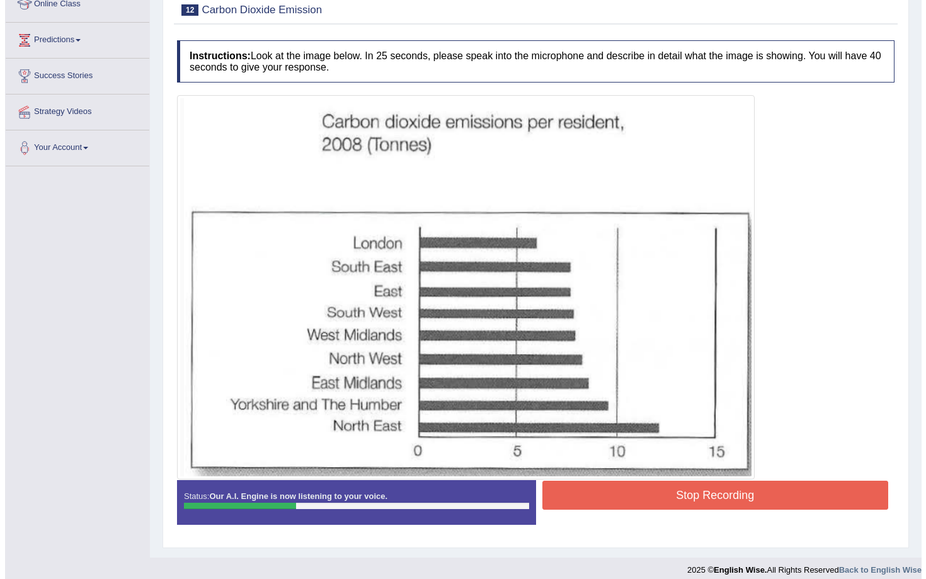
scroll to position [193, 0]
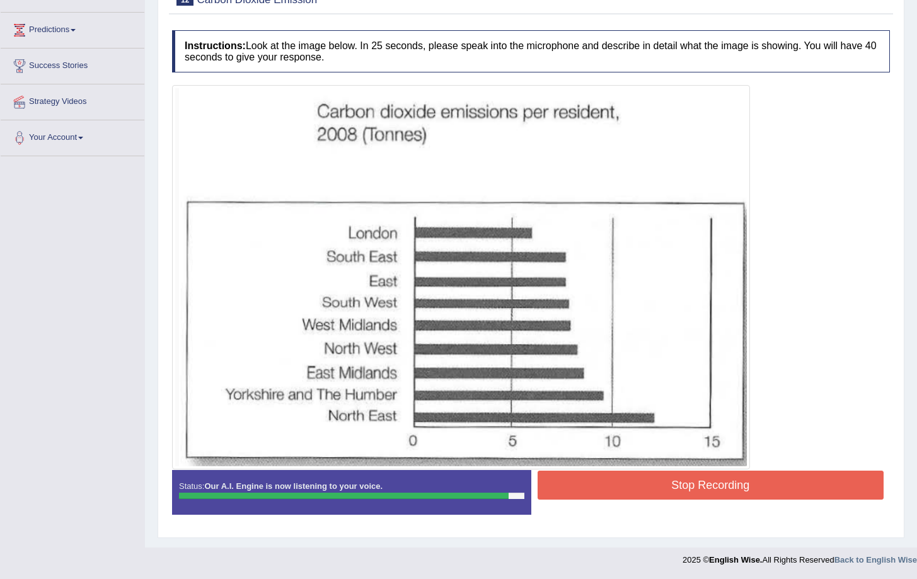
click at [692, 495] on button "Stop Recording" at bounding box center [710, 485] width 346 height 29
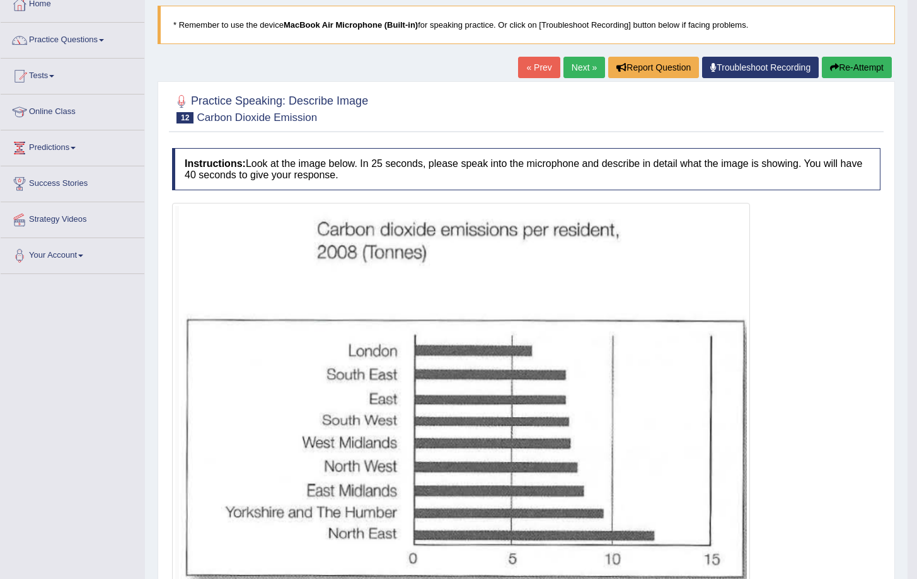
scroll to position [0, 0]
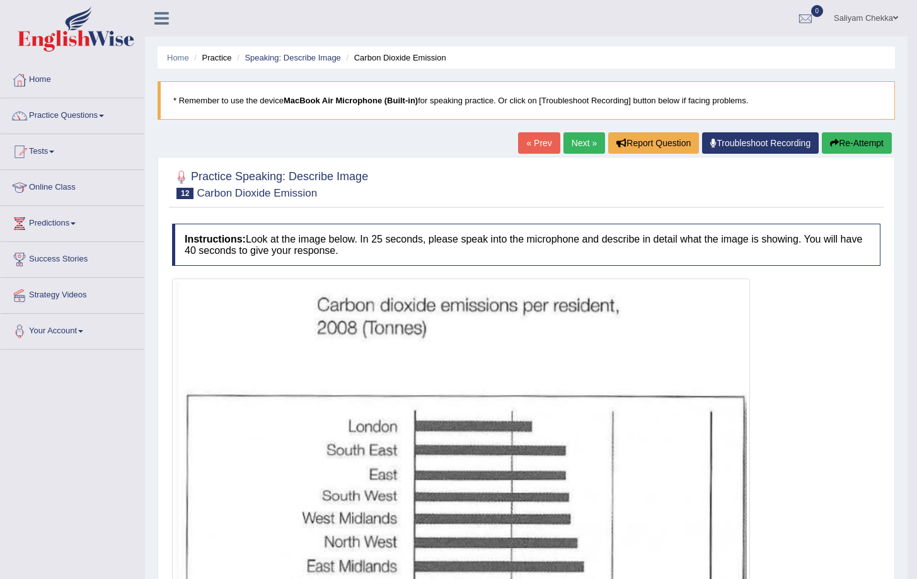
click at [573, 134] on link "Next »" at bounding box center [584, 142] width 42 height 21
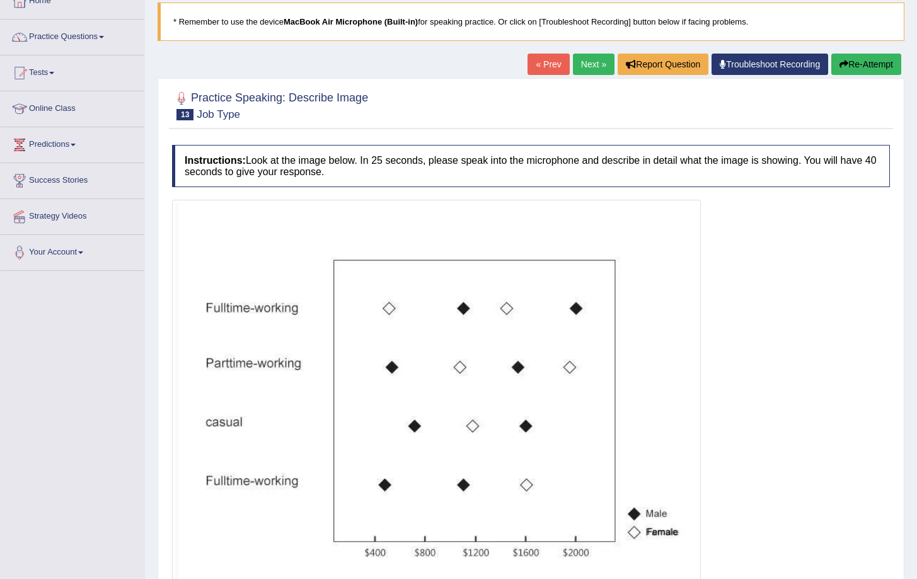
scroll to position [84, 0]
